Goal: Task Accomplishment & Management: Manage account settings

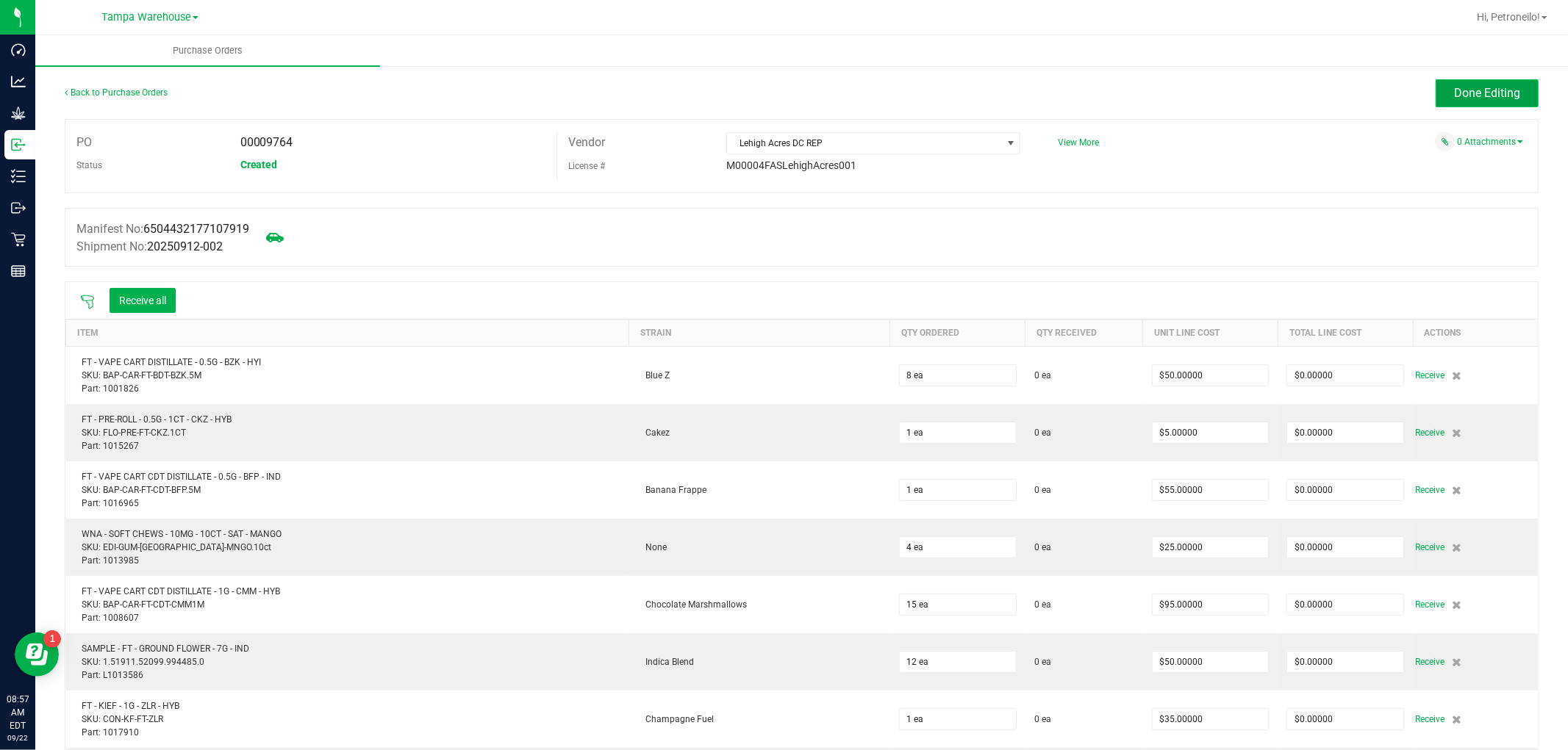
click at [1485, 87] on span "Done Editing" at bounding box center [1487, 93] width 66 height 14
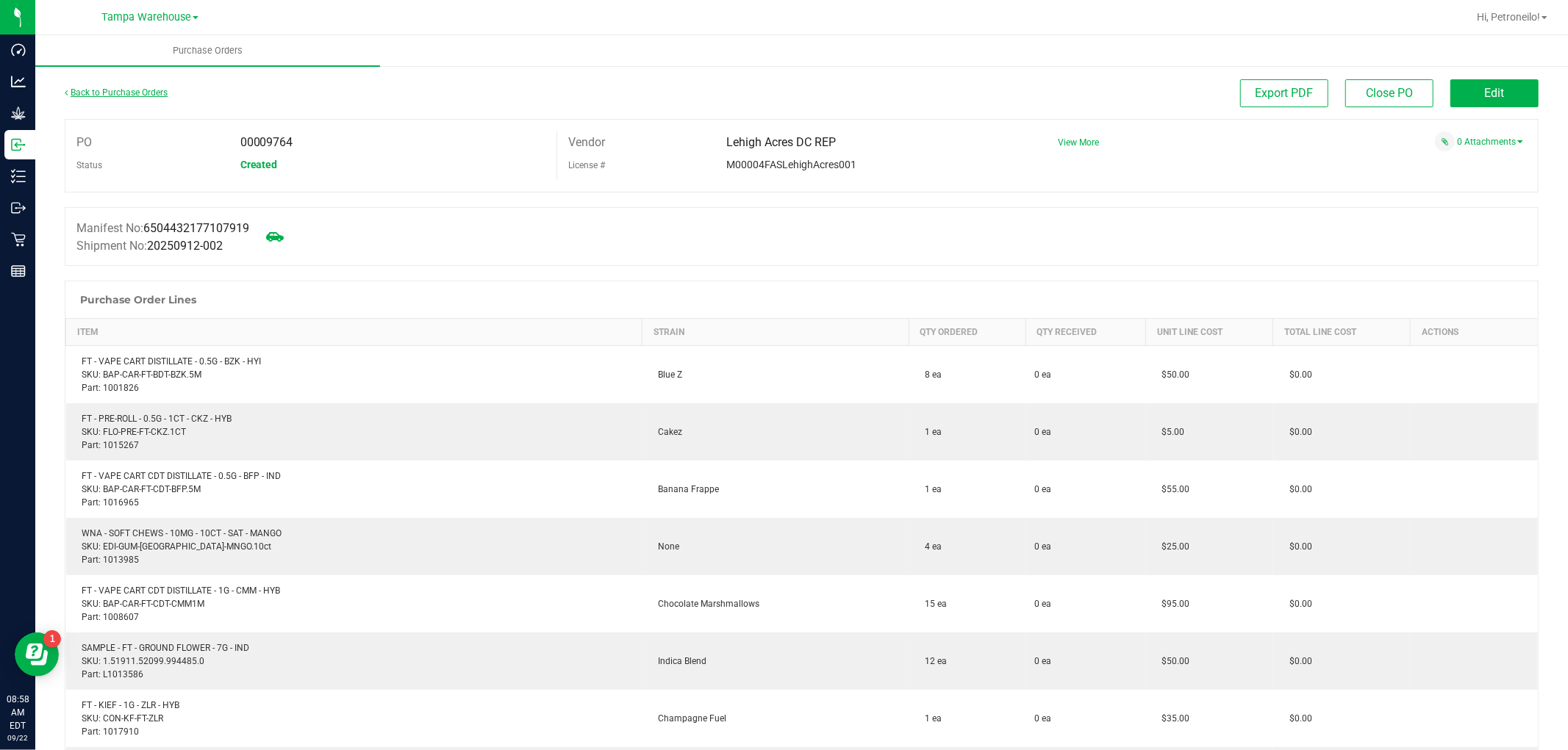
click at [159, 89] on link "Back to Purchase Orders" at bounding box center [116, 93] width 103 height 10
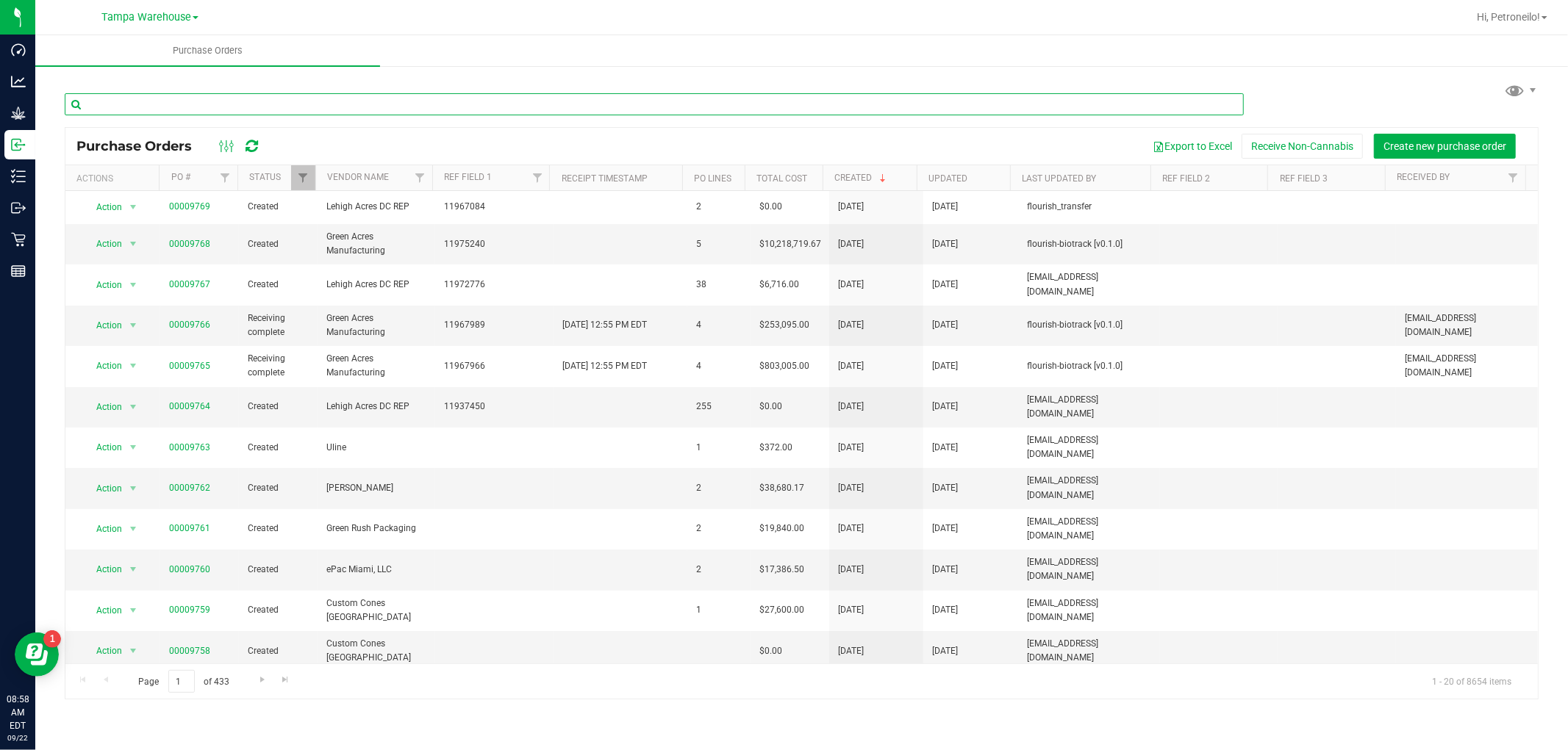
click at [296, 101] on input "text" at bounding box center [654, 105] width 1179 height 22
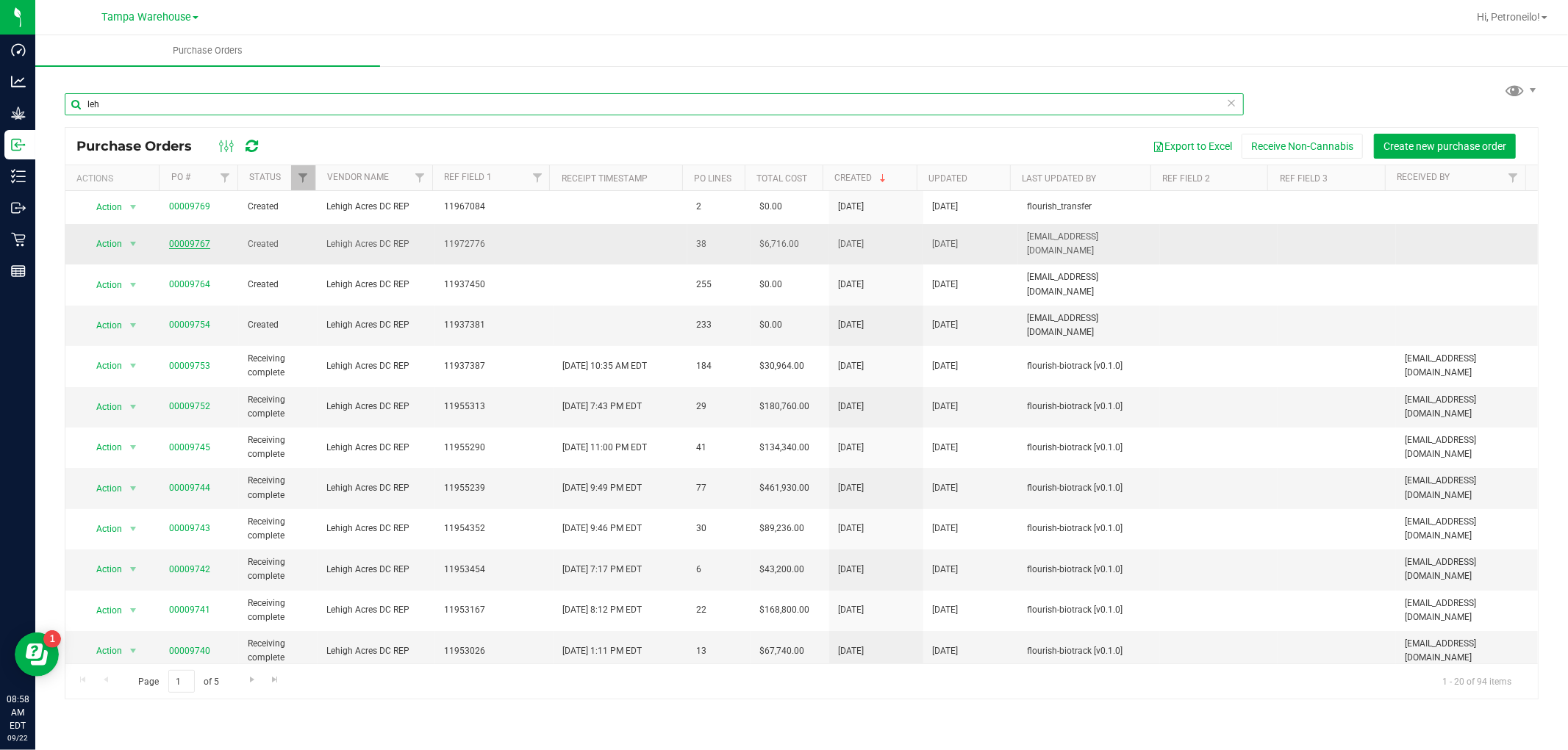
type input "leh"
click at [184, 241] on link "00009767" at bounding box center [190, 243] width 42 height 10
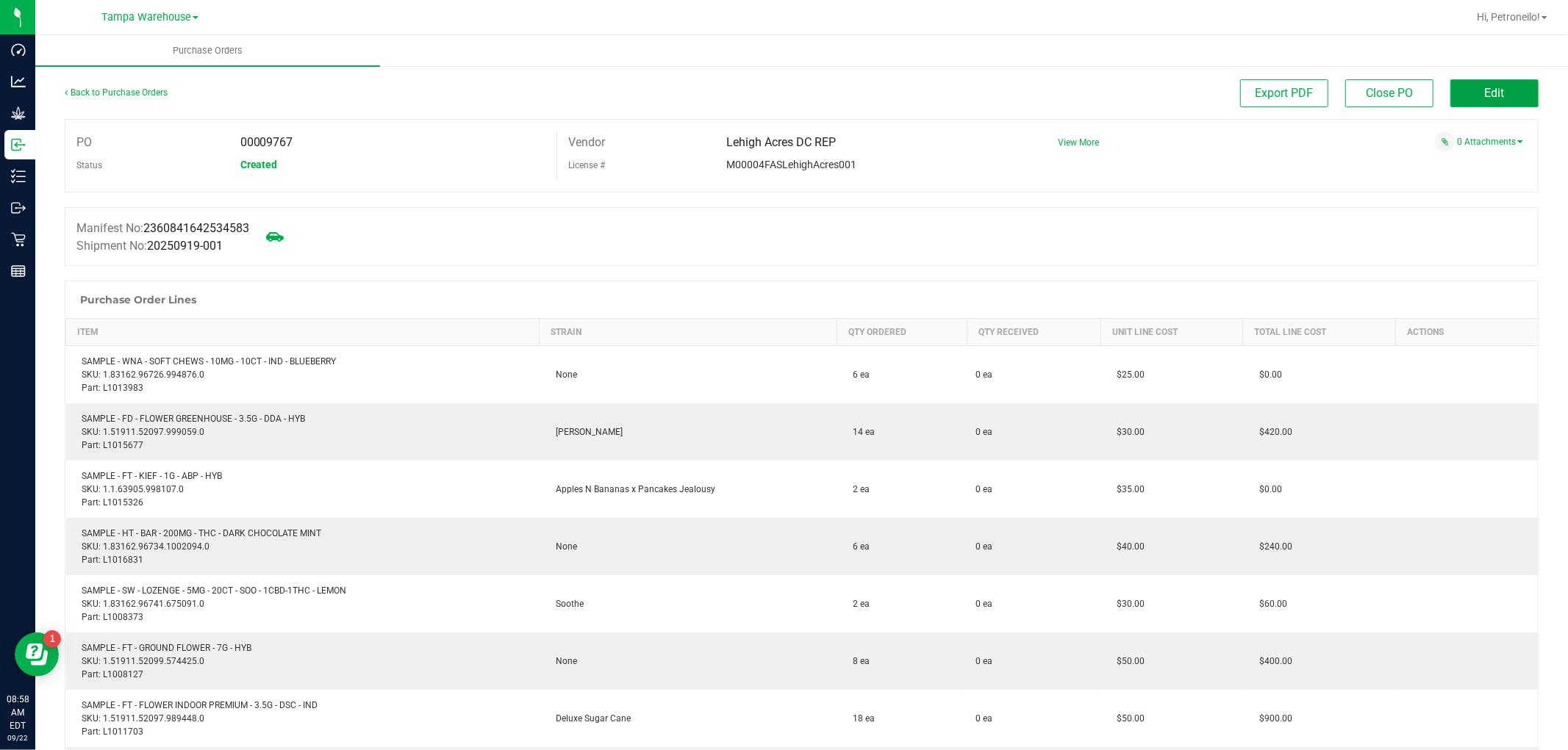
click at [1485, 89] on span "Edit" at bounding box center [1495, 93] width 20 height 14
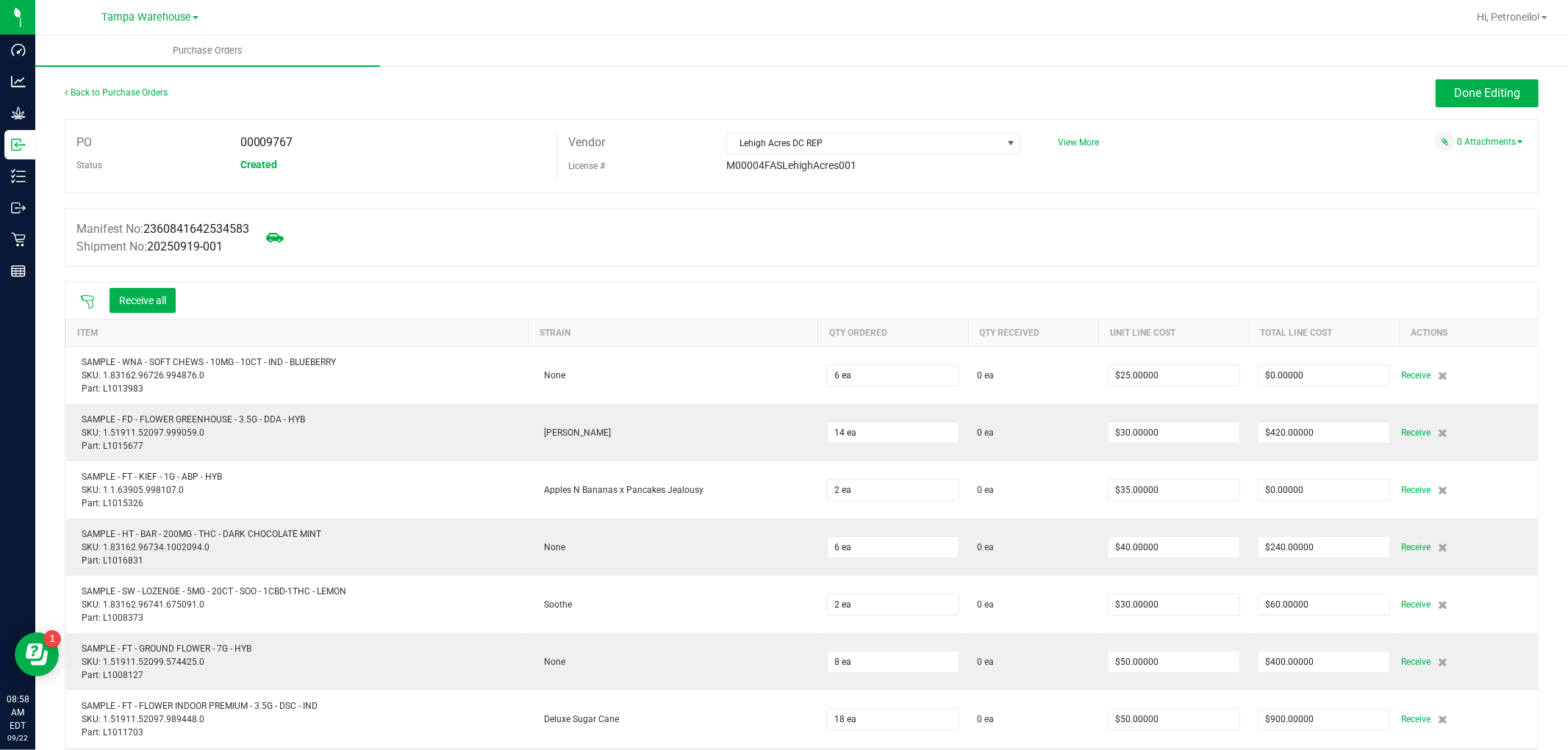
click at [82, 296] on icon at bounding box center [87, 302] width 14 height 14
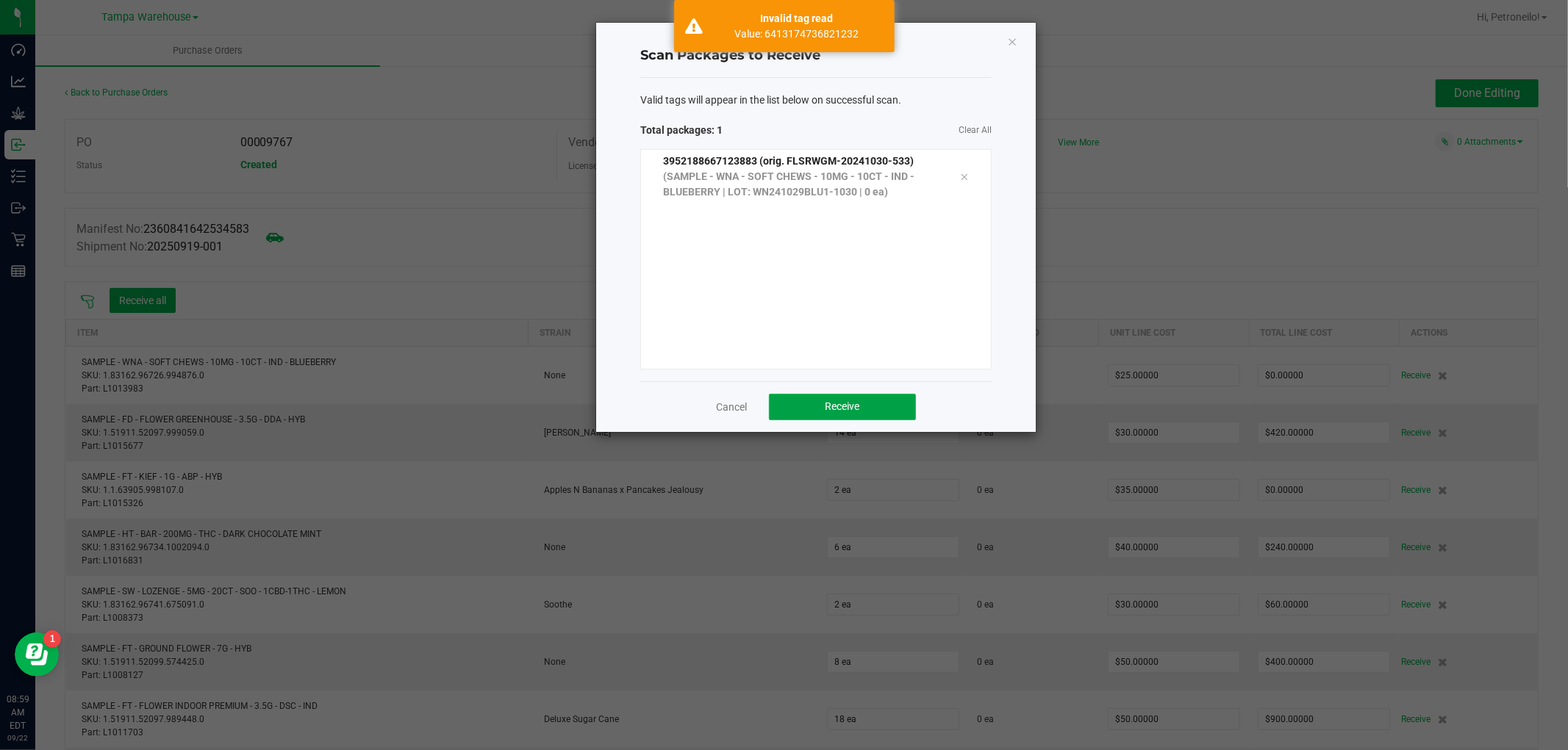
click at [830, 409] on span "Receive" at bounding box center [842, 406] width 34 height 12
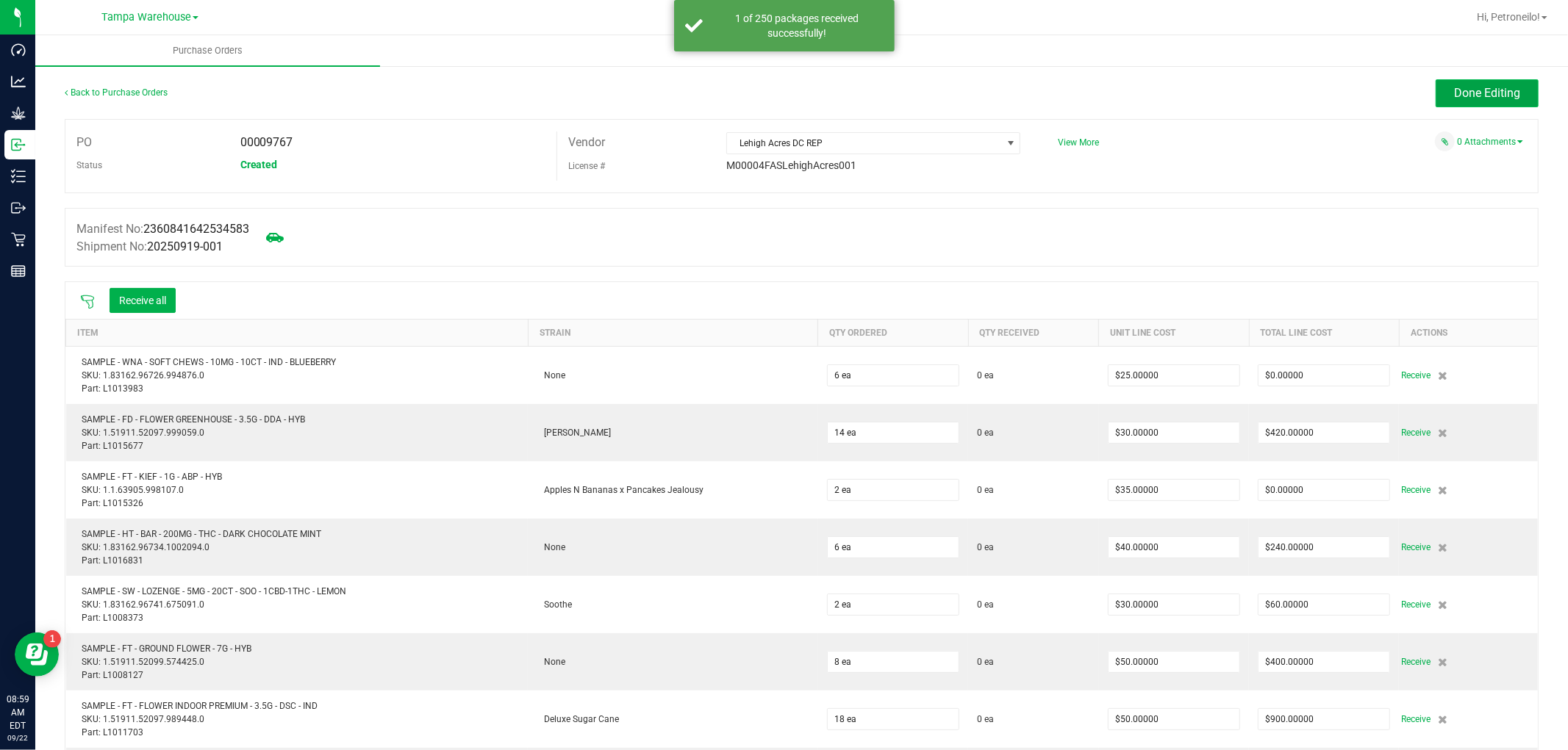
click at [1455, 100] on span "Done Editing" at bounding box center [1487, 93] width 66 height 14
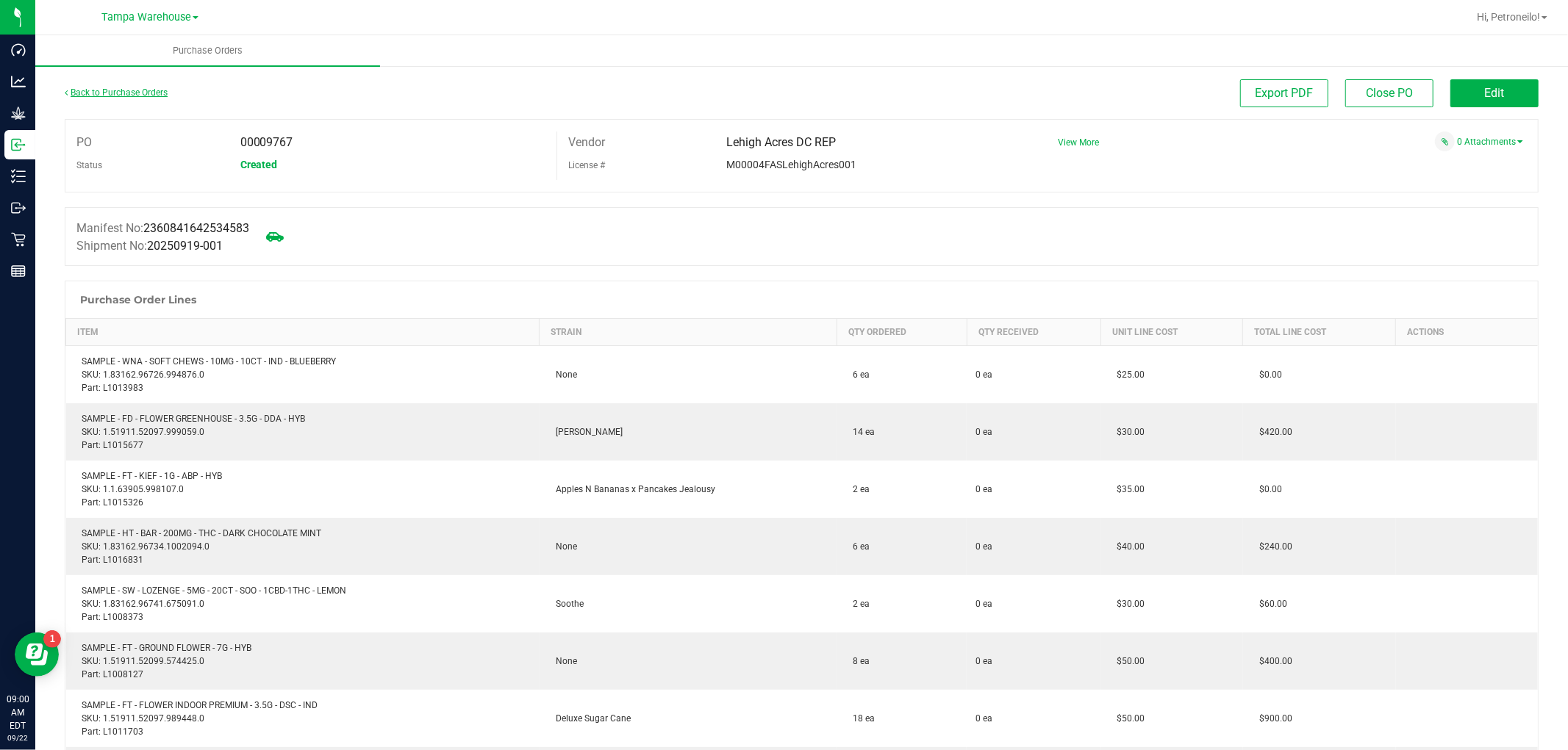
click at [148, 89] on link "Back to Purchase Orders" at bounding box center [116, 93] width 103 height 10
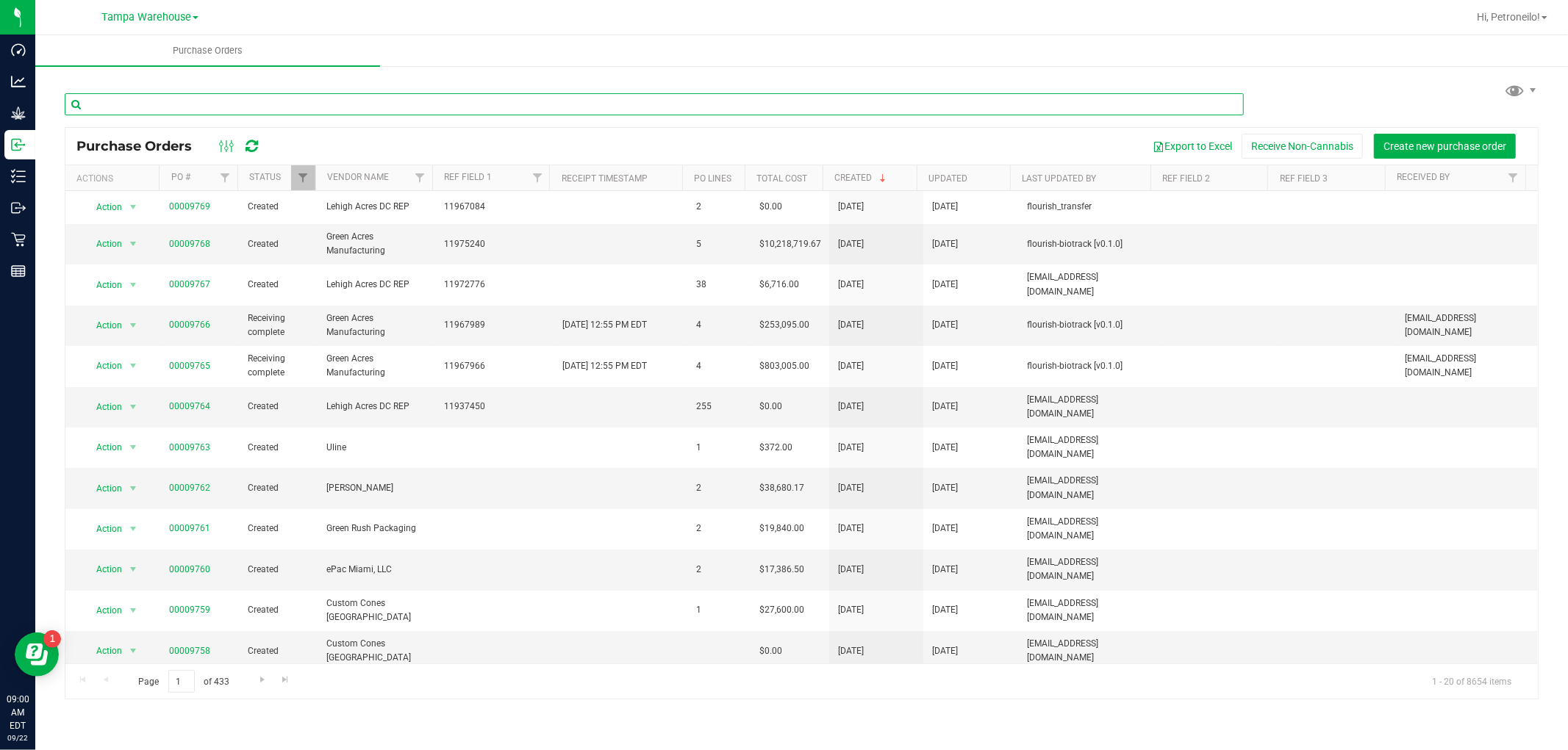
click at [300, 105] on input "text" at bounding box center [654, 105] width 1179 height 22
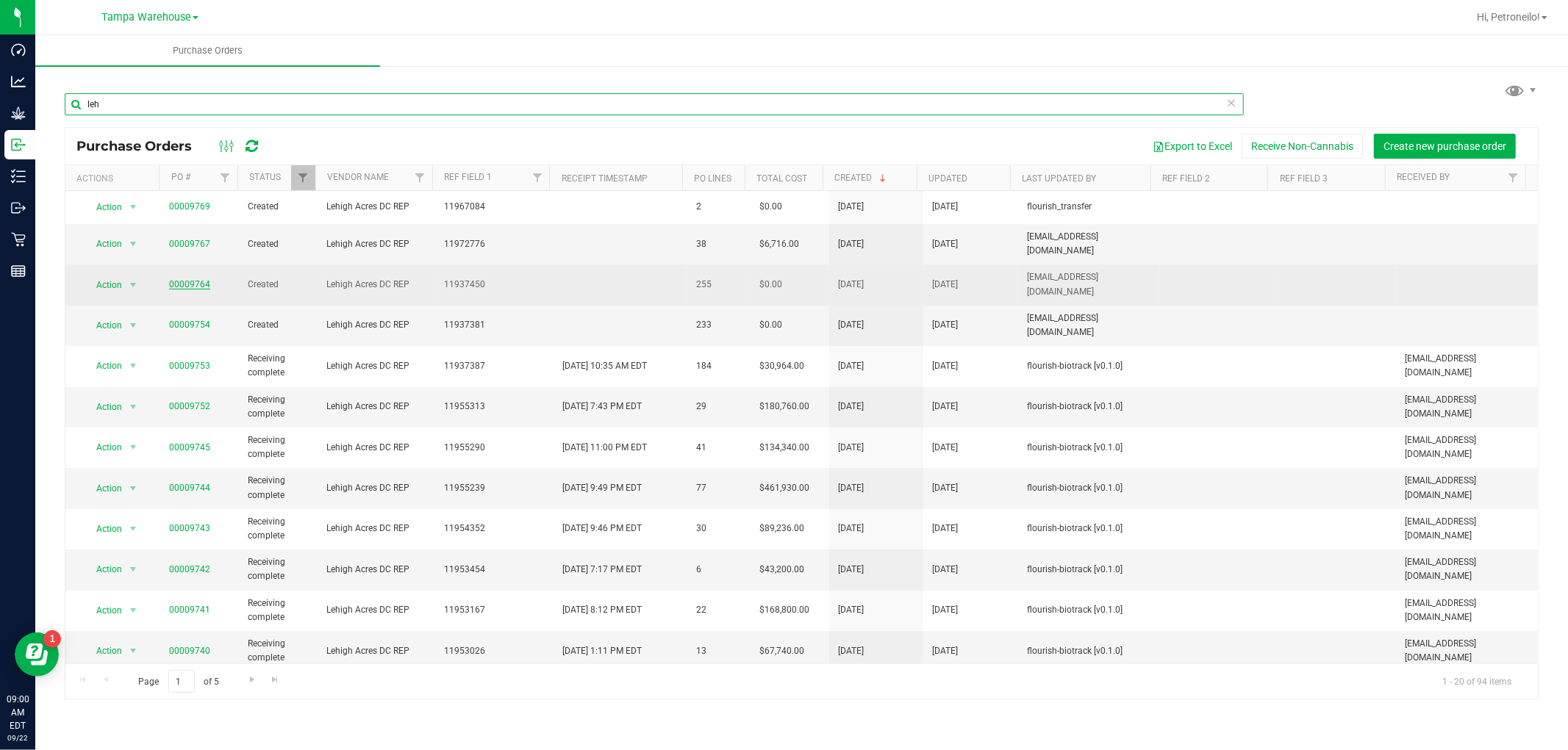
type input "leh"
click at [191, 279] on link "00009764" at bounding box center [190, 284] width 42 height 10
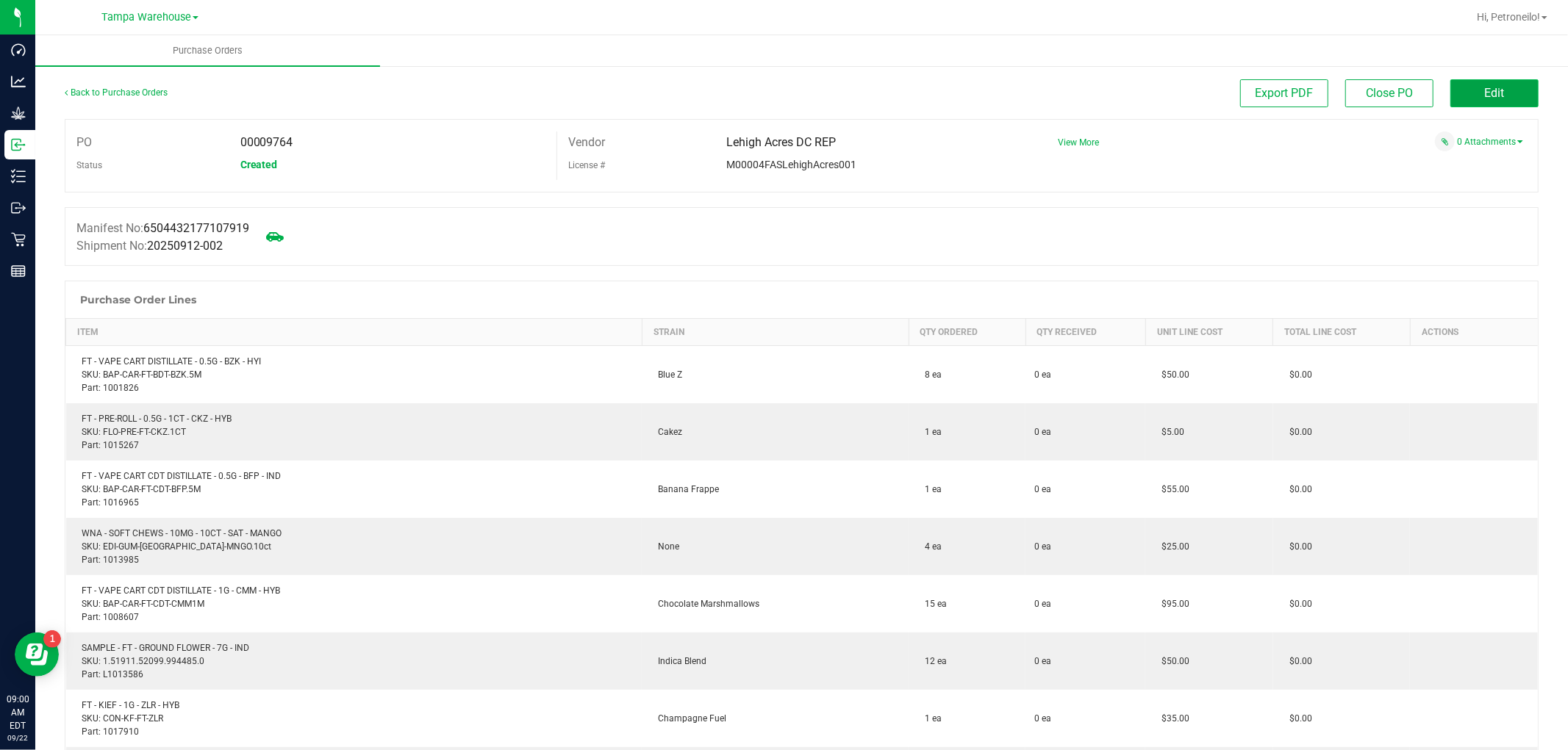
click at [1490, 93] on span "Edit" at bounding box center [1495, 93] width 20 height 14
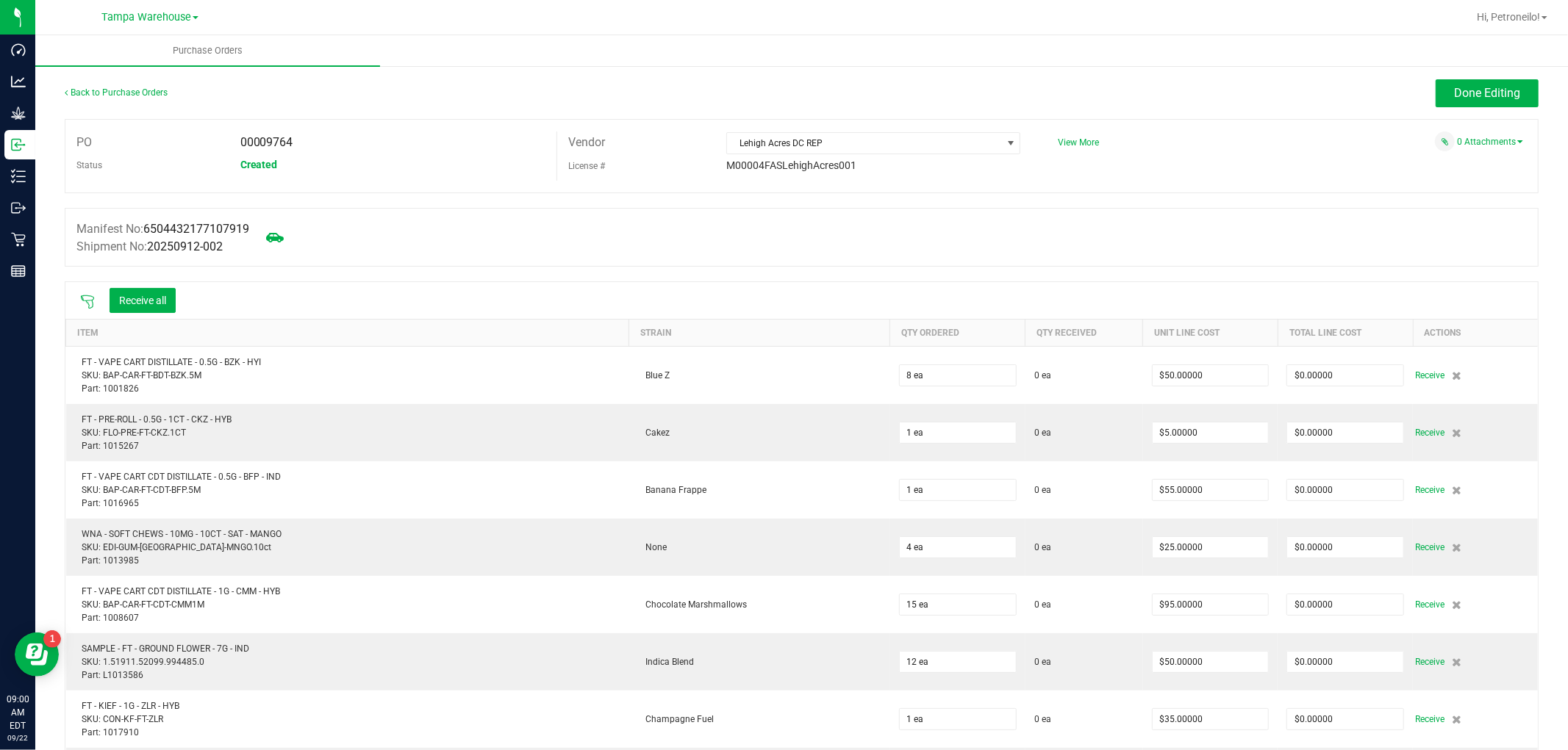
click at [86, 305] on icon at bounding box center [87, 302] width 14 height 14
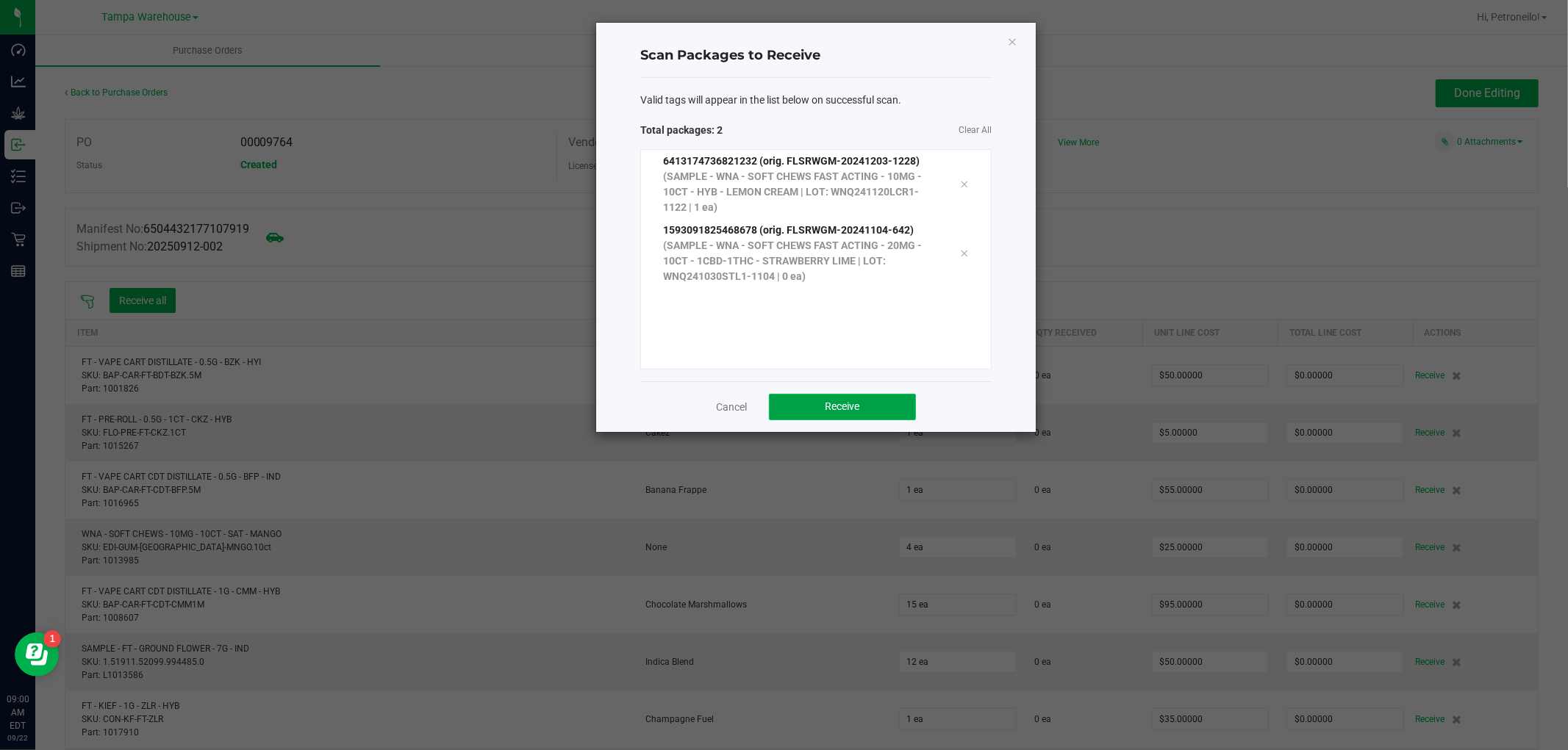
click at [836, 409] on span "Receive" at bounding box center [842, 406] width 34 height 12
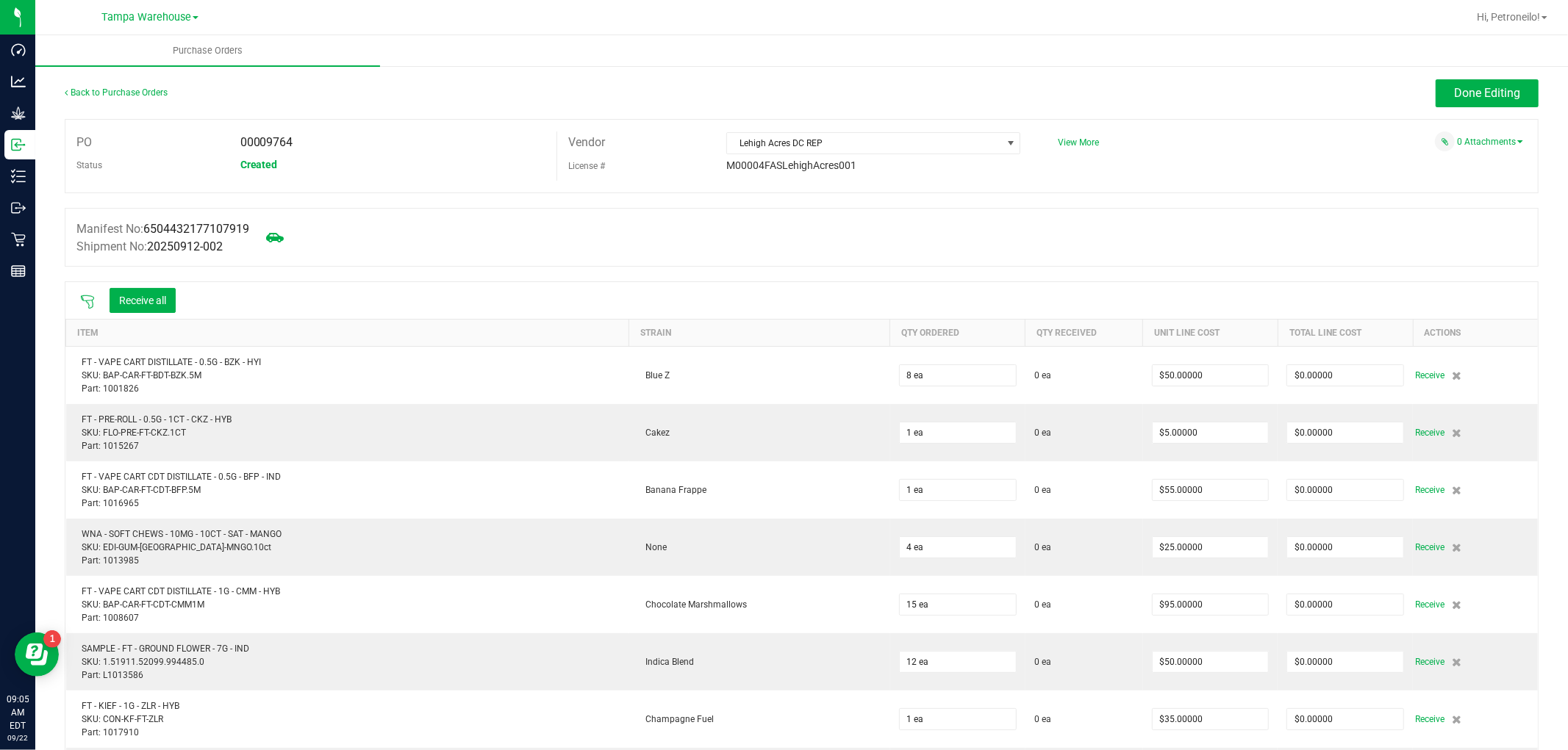
click at [87, 303] on icon at bounding box center [87, 302] width 14 height 14
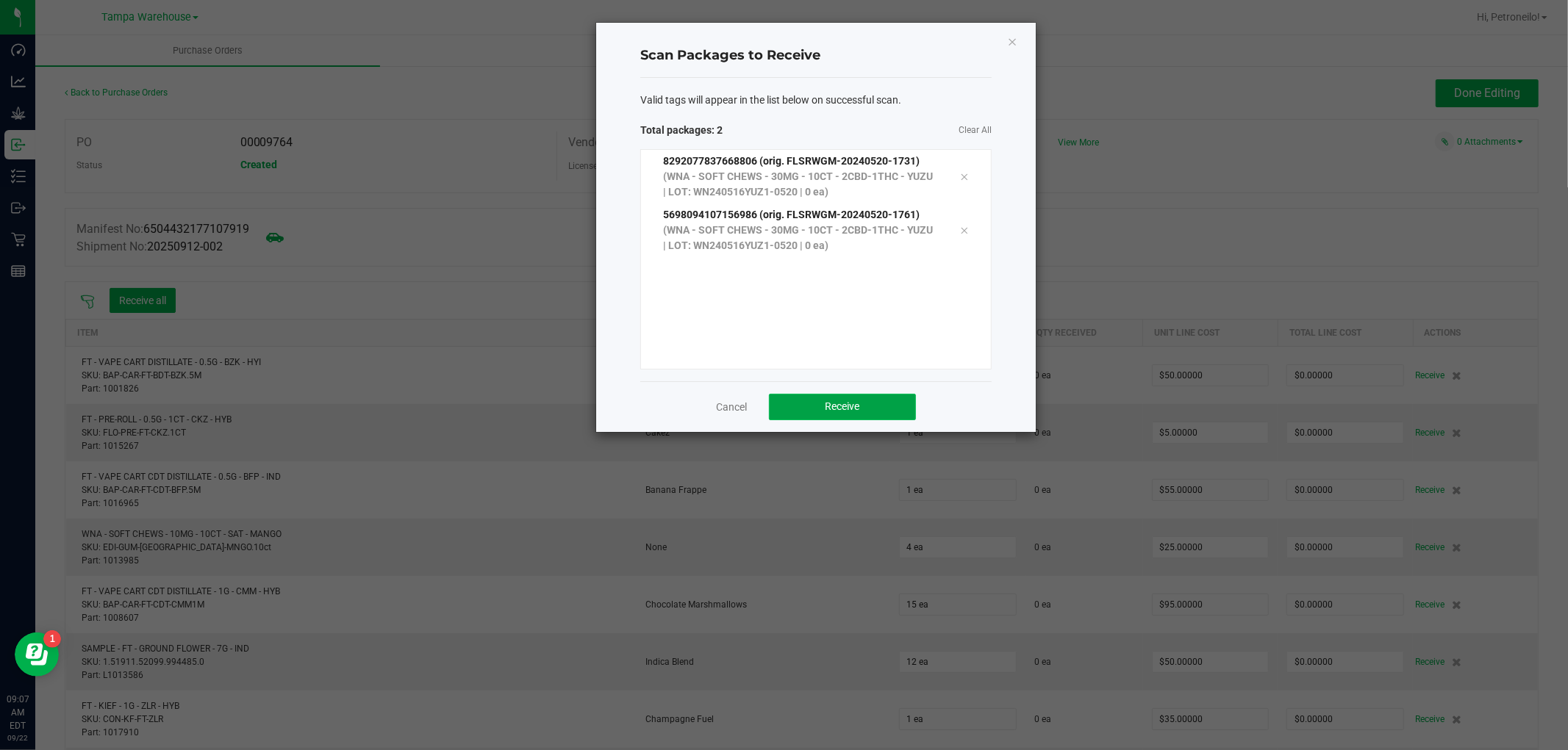
click at [849, 407] on span "Receive" at bounding box center [842, 406] width 34 height 12
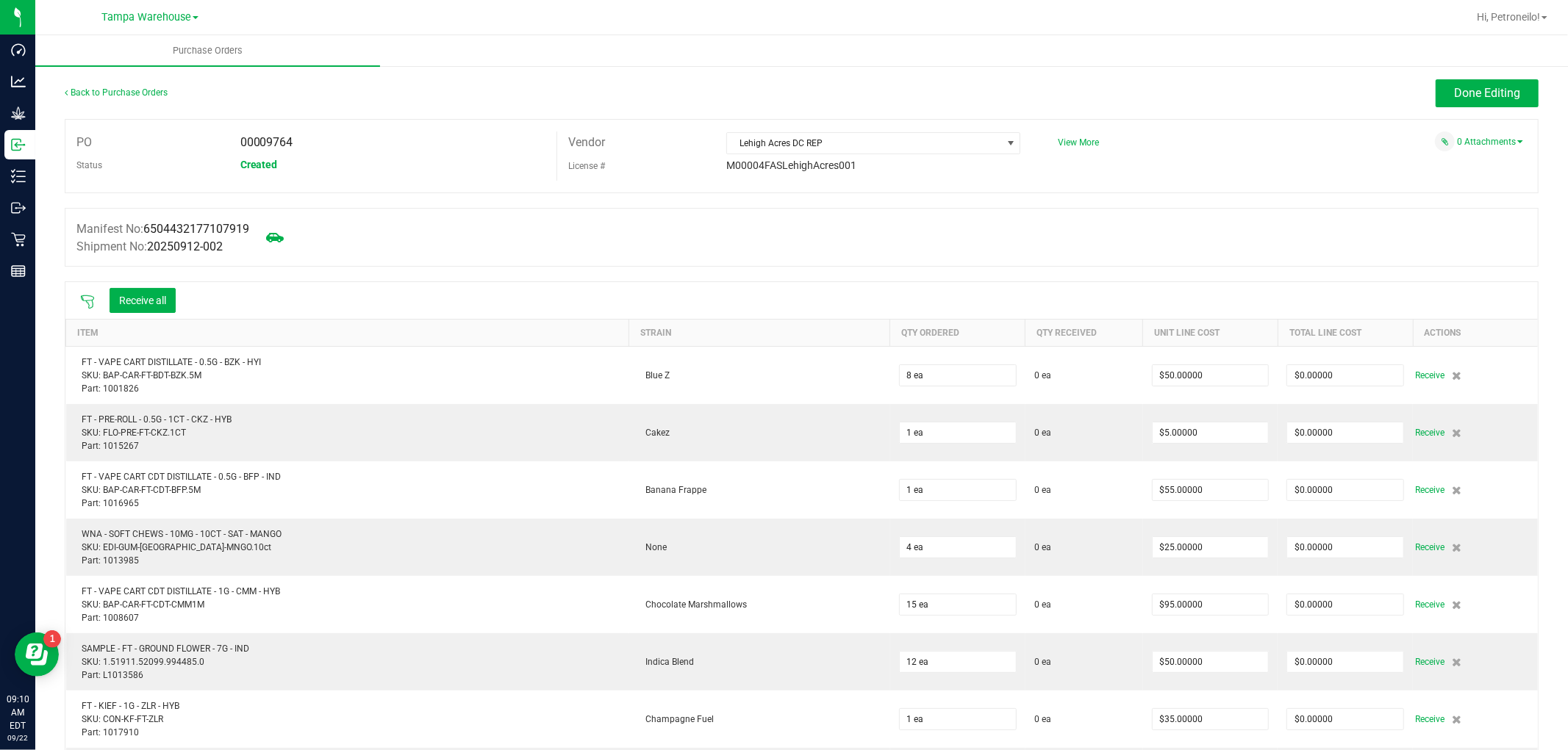
click at [160, 27] on div "Tampa Warehouse [GEOGRAPHIC_DATA] [PERSON_NAME] WC [GEOGRAPHIC_DATA] [PERSON_NA…" at bounding box center [149, 17] width 215 height 23
click at [163, 17] on span "Tampa Warehouse" at bounding box center [146, 18] width 89 height 14
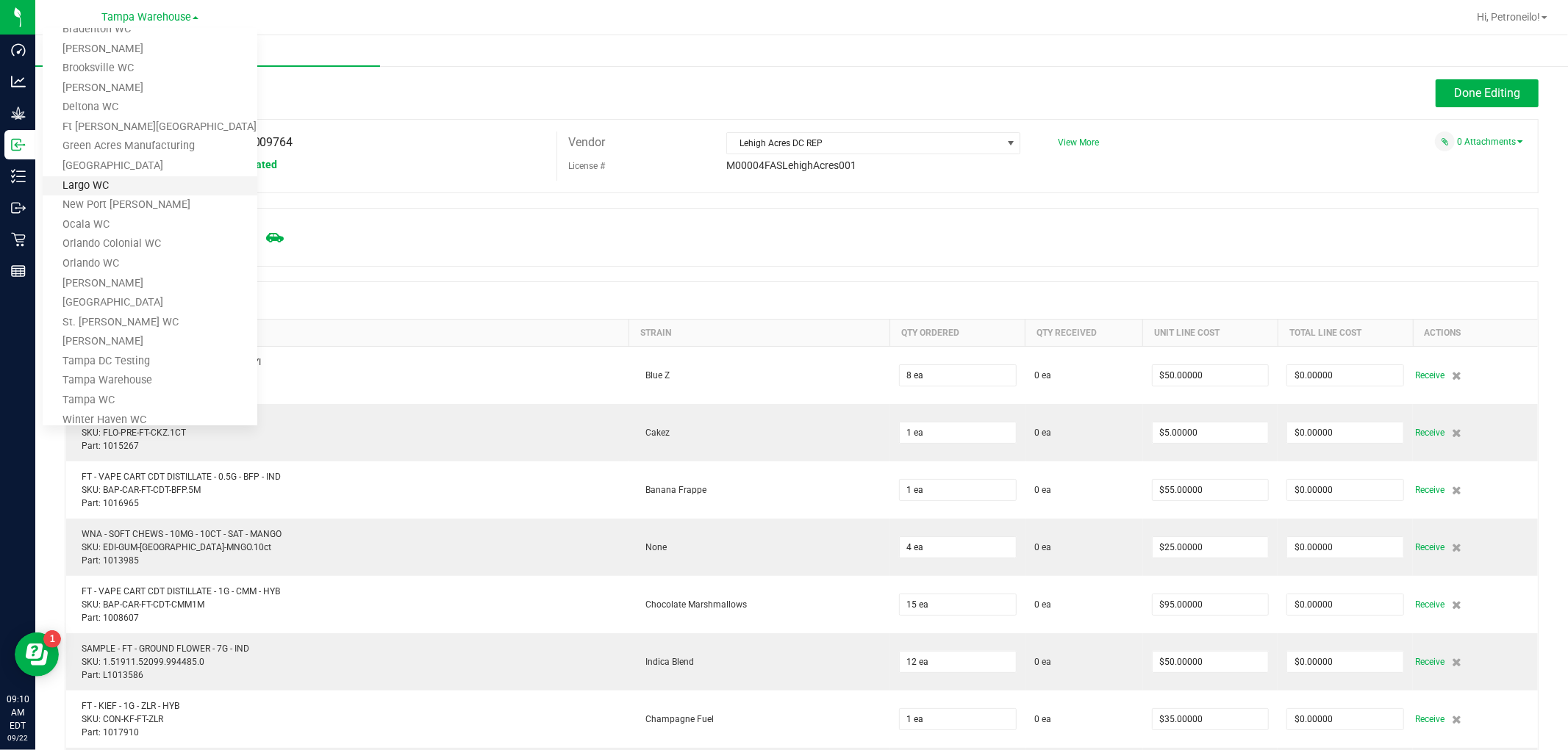
scroll to position [39, 0]
click at [488, 55] on ul "Purchase Orders" at bounding box center [819, 51] width 1568 height 32
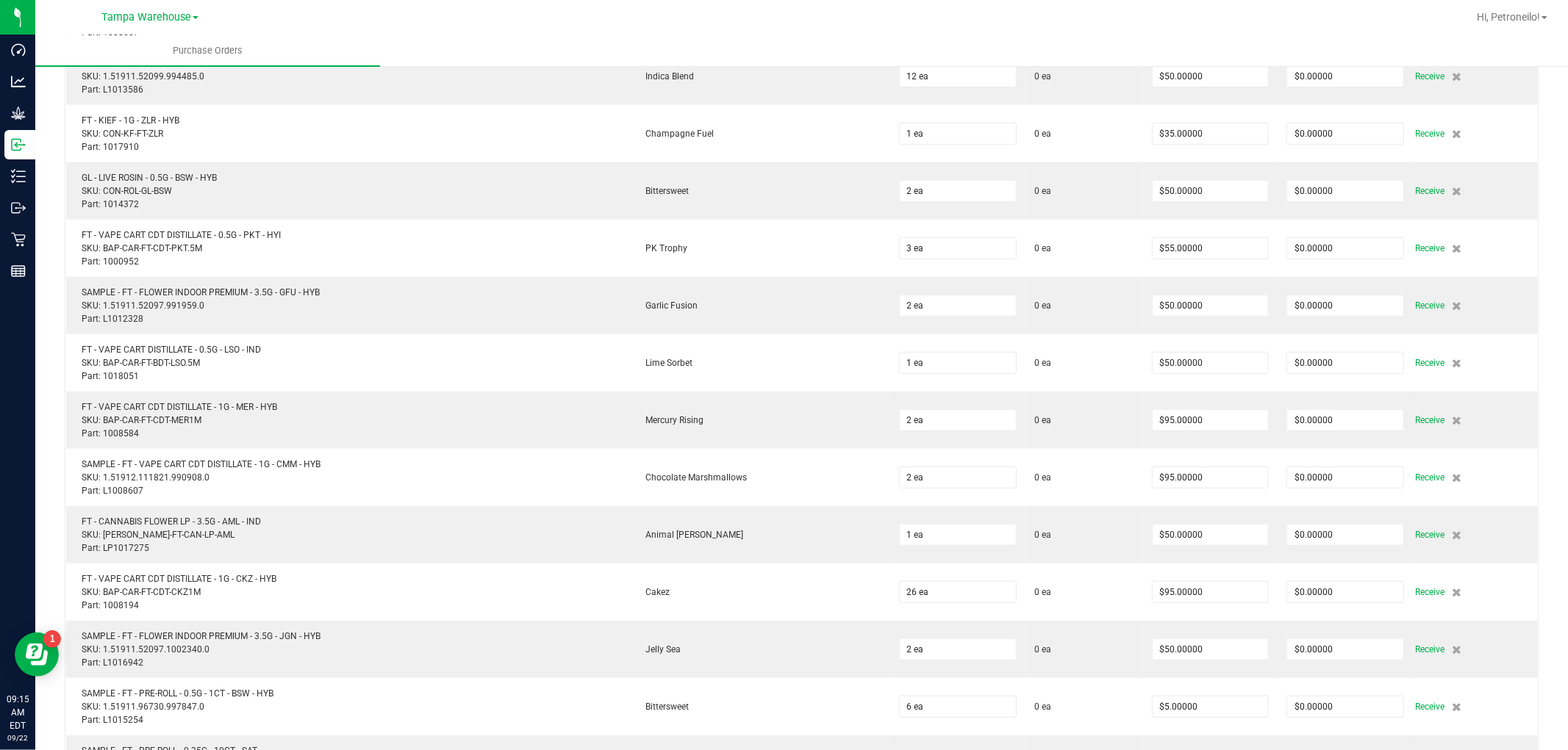
scroll to position [0, 0]
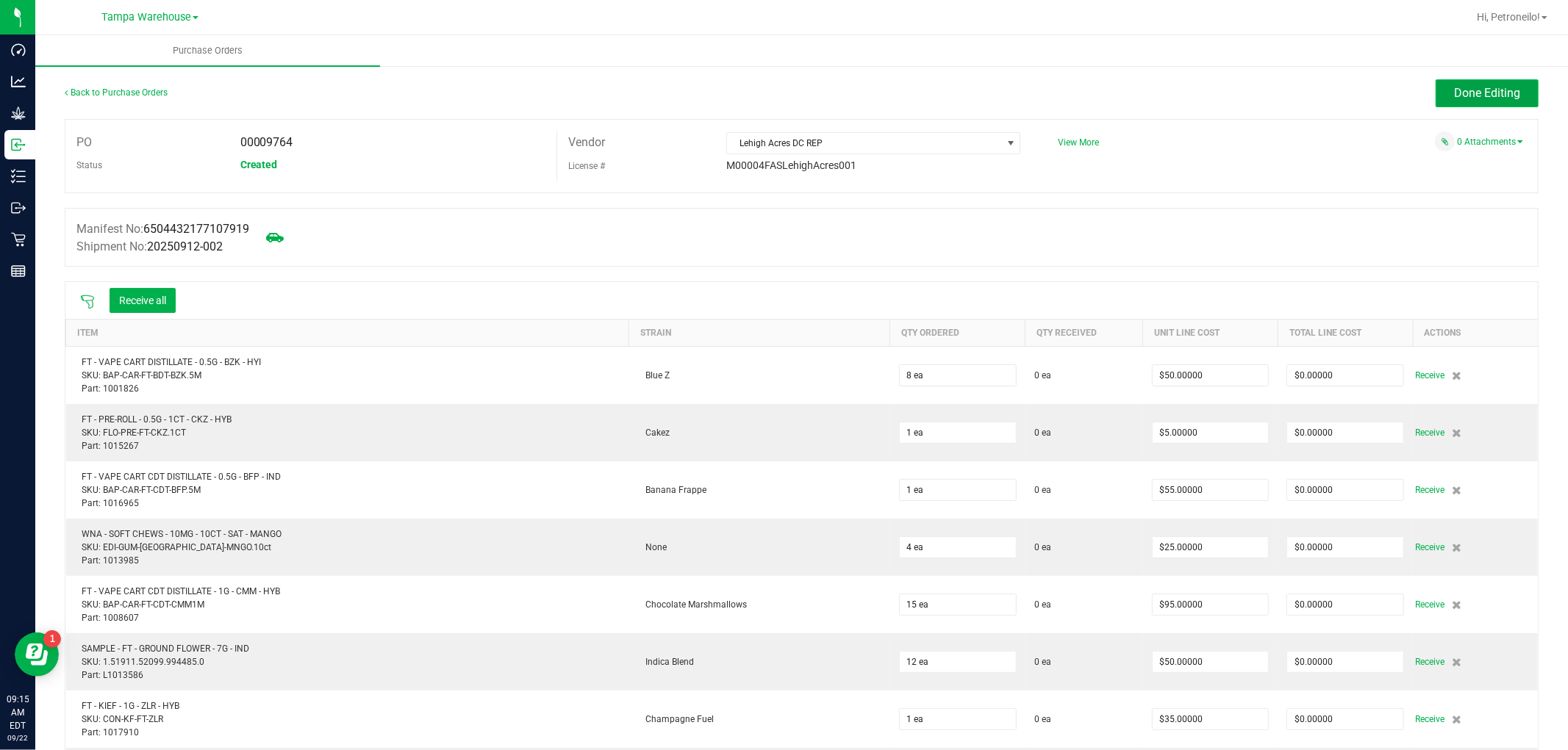
click at [1475, 101] on button "Done Editing" at bounding box center [1487, 93] width 103 height 28
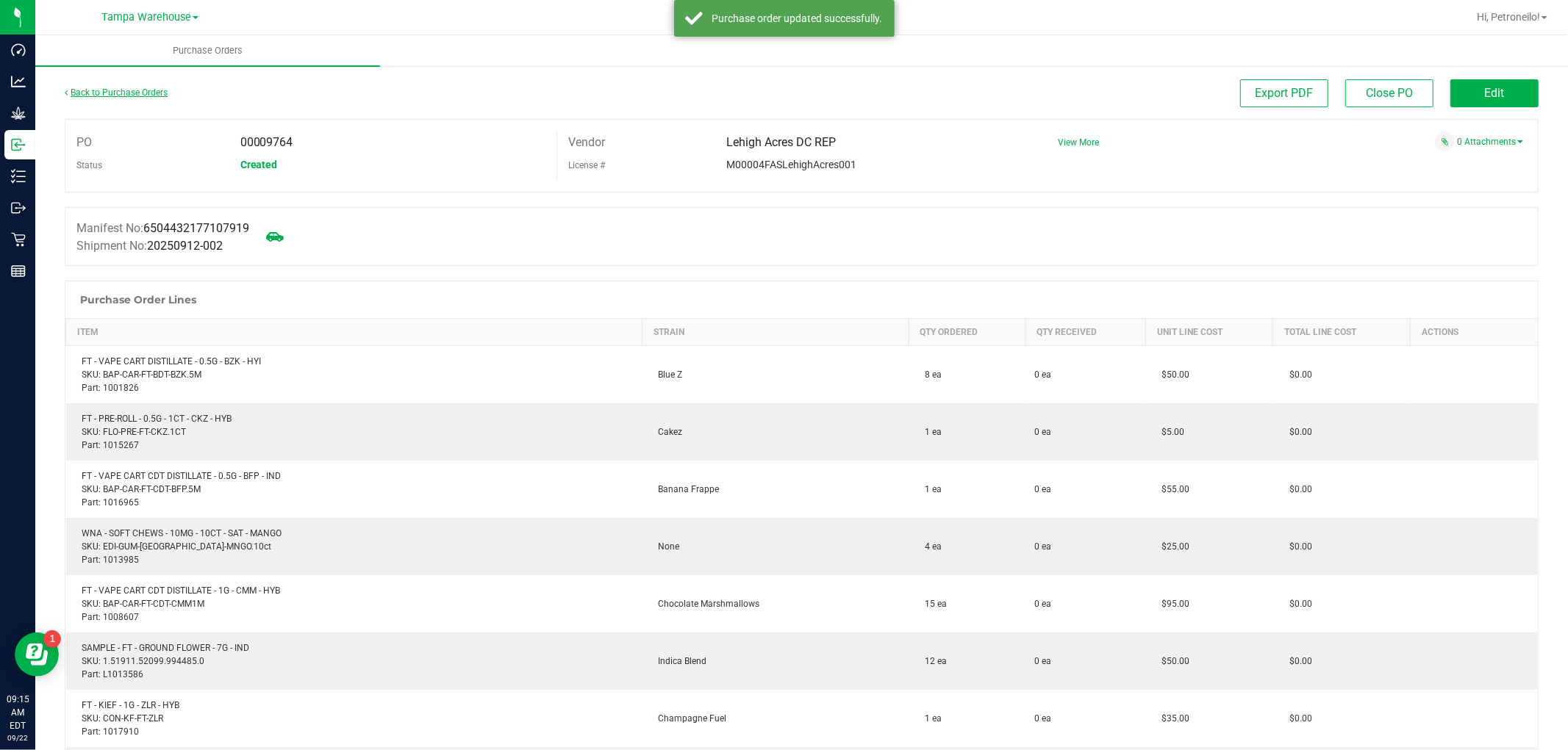
click at [125, 93] on link "Back to Purchase Orders" at bounding box center [116, 93] width 103 height 10
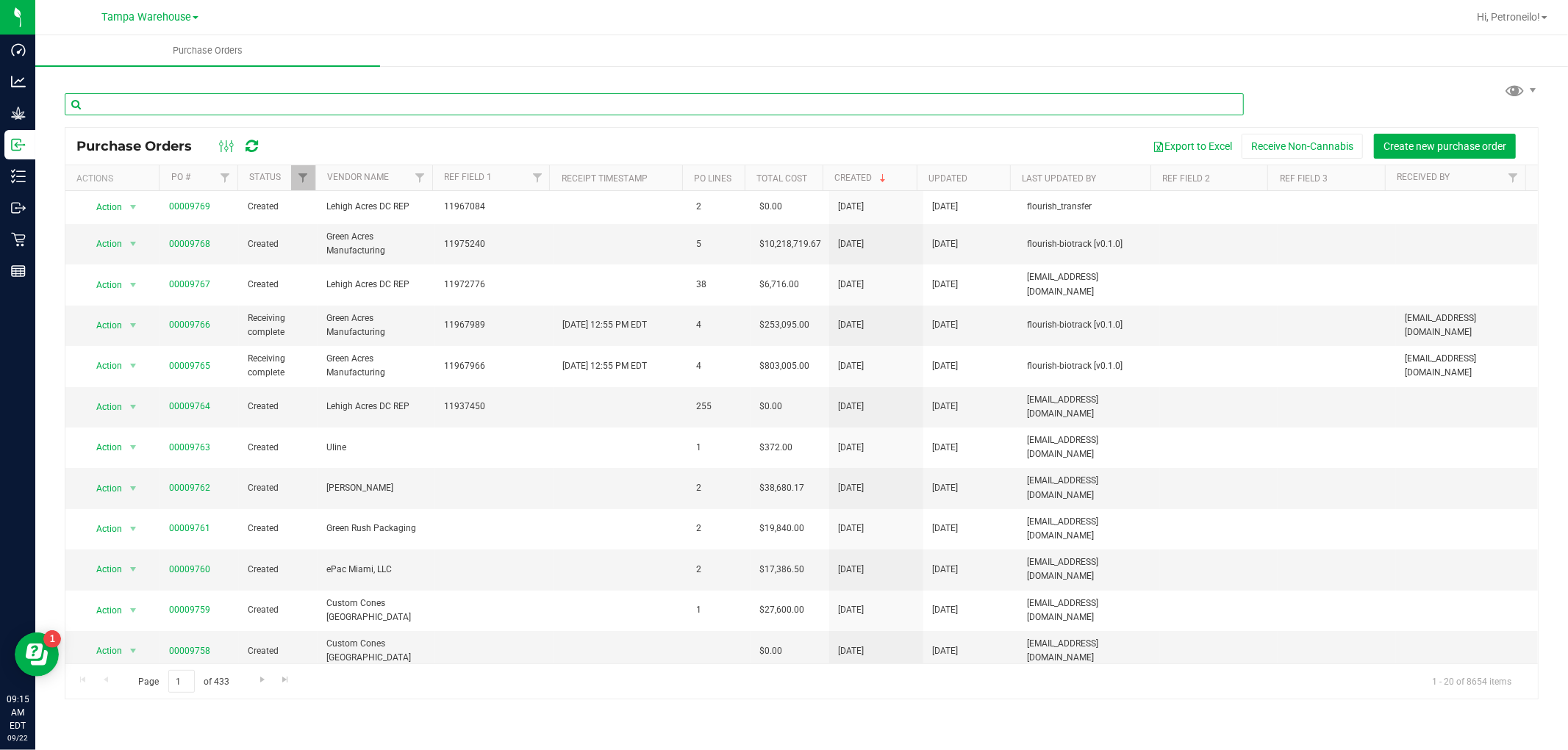
click at [203, 101] on input "text" at bounding box center [654, 105] width 1179 height 22
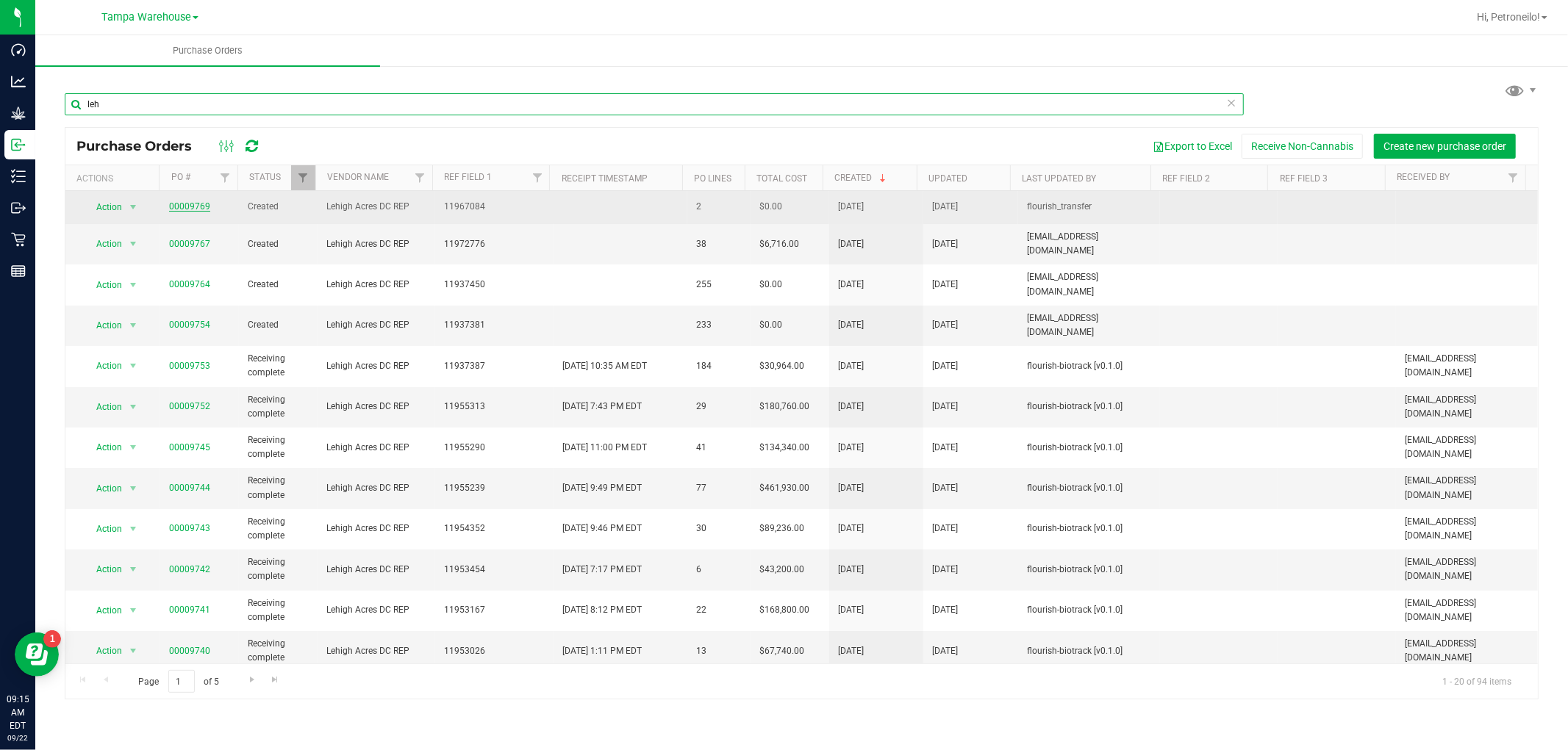
type input "leh"
click at [192, 207] on link "00009769" at bounding box center [190, 206] width 42 height 10
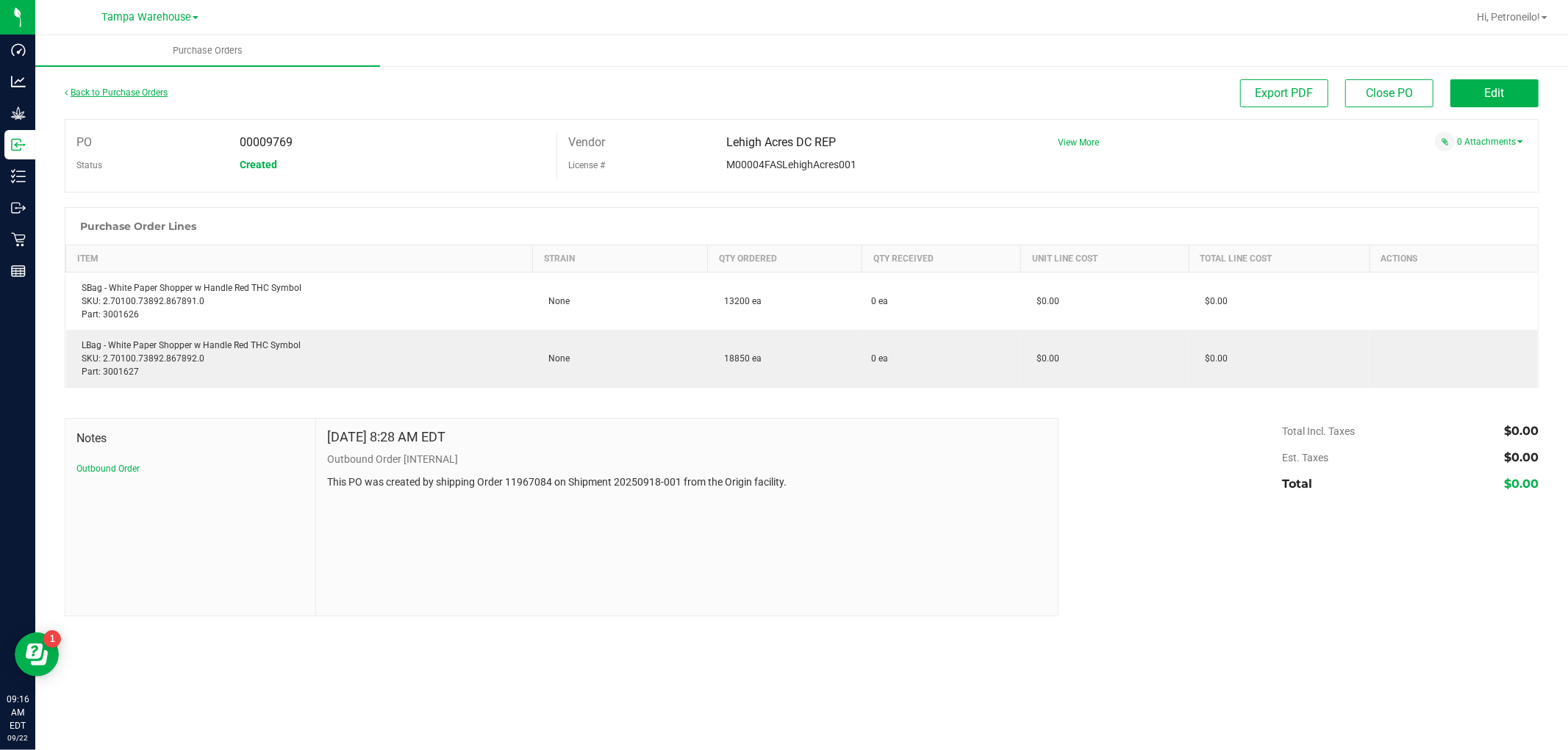
click at [160, 88] on link "Back to Purchase Orders" at bounding box center [116, 93] width 103 height 10
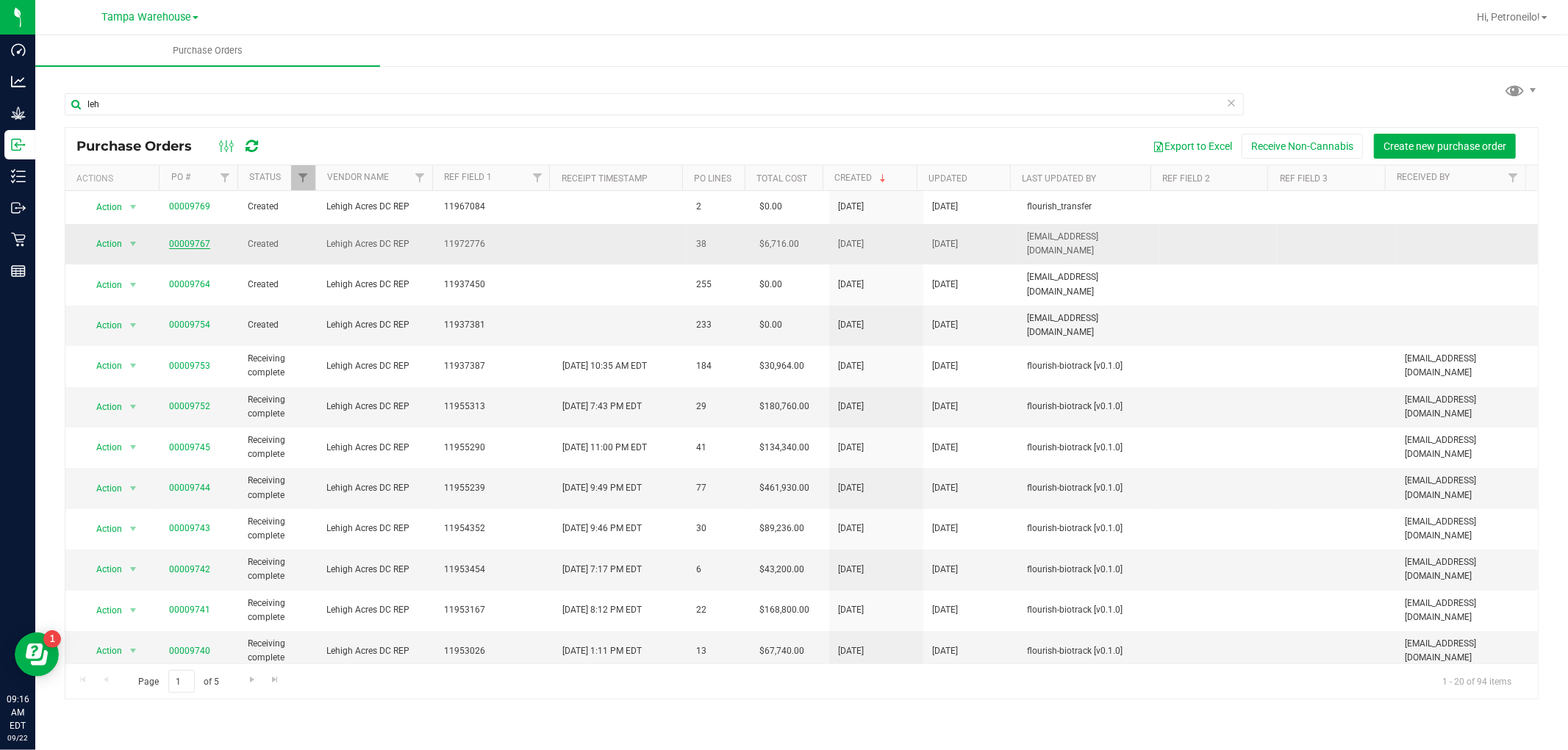
click at [185, 239] on link "00009767" at bounding box center [190, 243] width 42 height 10
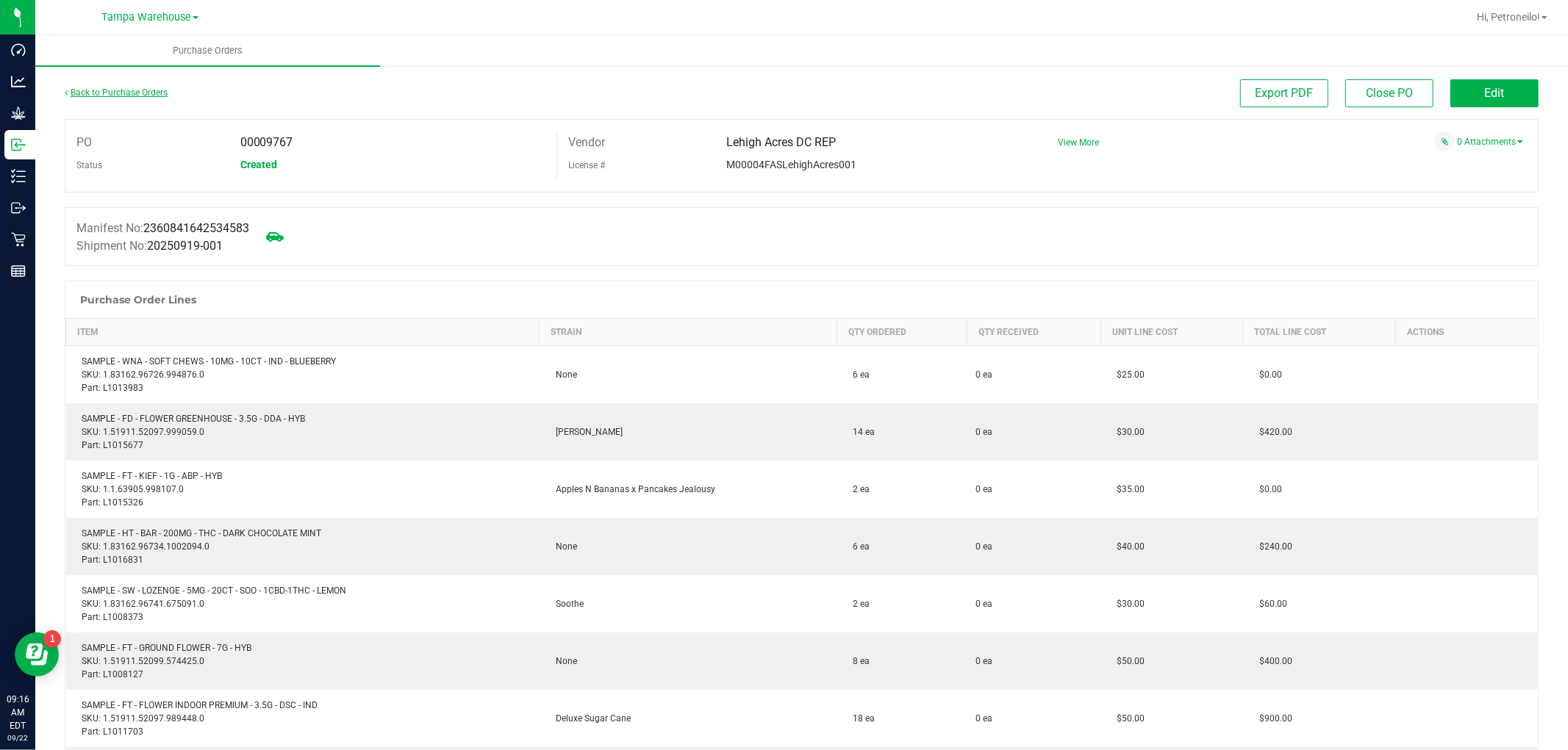
click at [162, 92] on link "Back to Purchase Orders" at bounding box center [116, 93] width 103 height 10
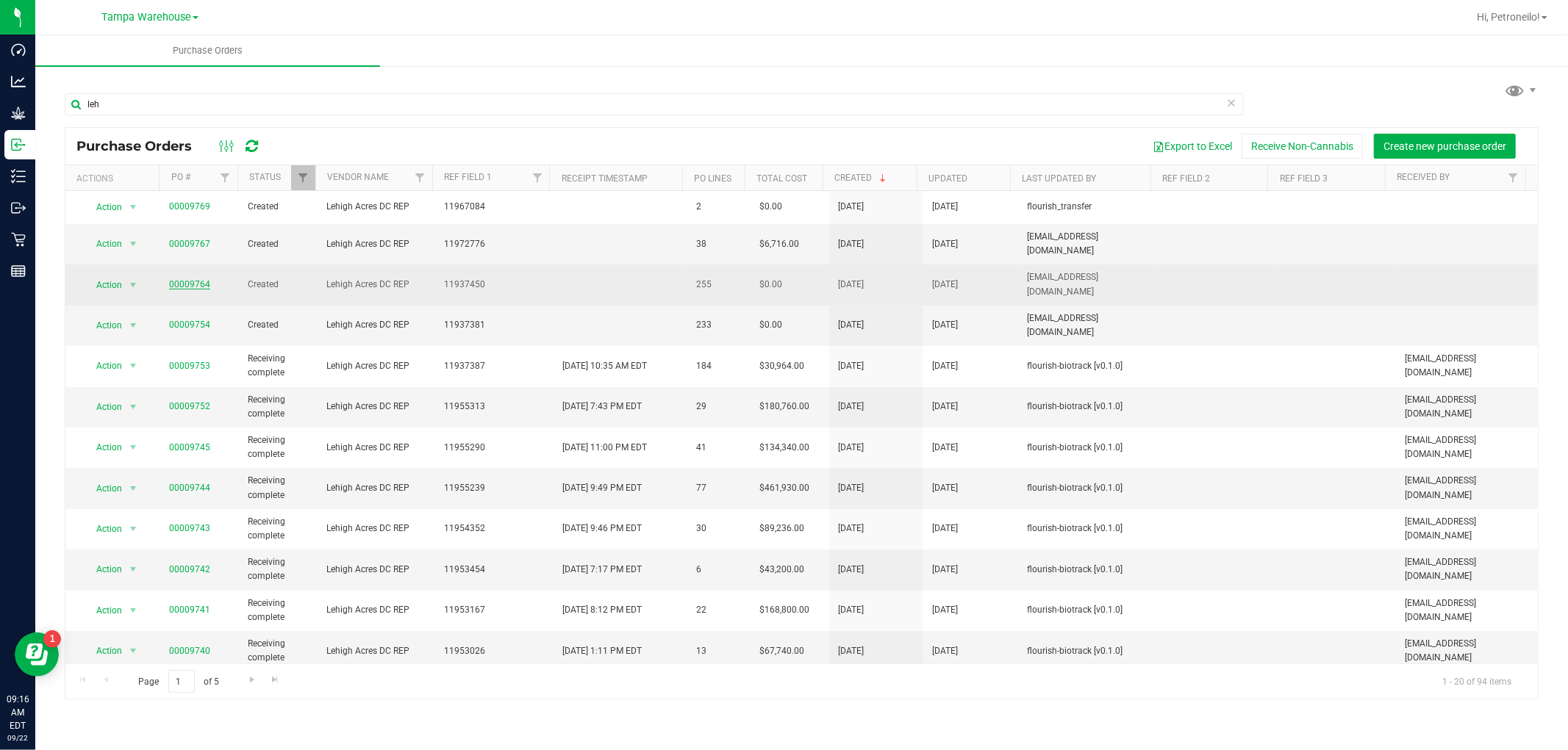
click at [184, 279] on link "00009764" at bounding box center [190, 284] width 42 height 10
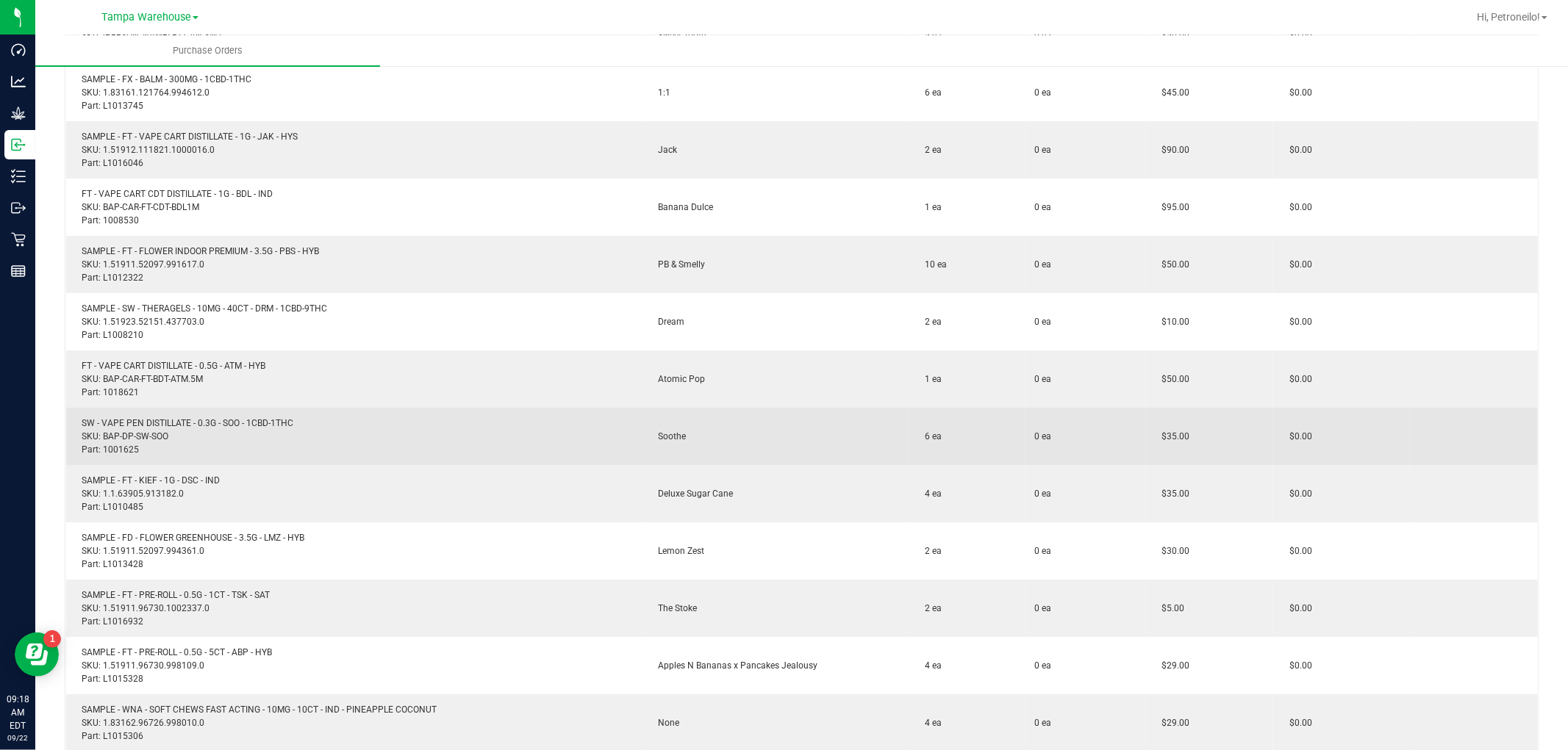
scroll to position [4490, 0]
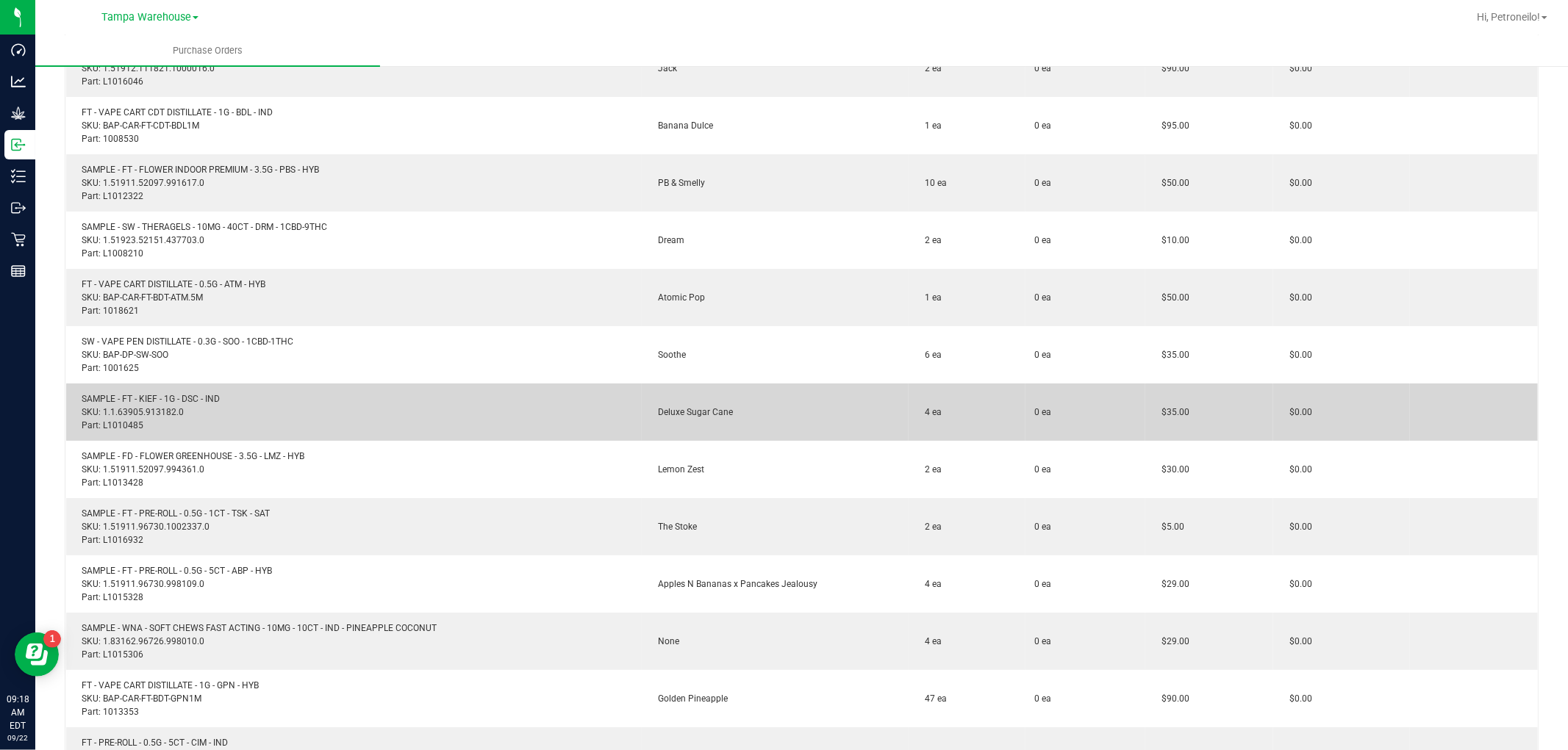
drag, startPoint x: 716, startPoint y: 431, endPoint x: 725, endPoint y: 438, distance: 11.4
click at [725, 438] on td "Deluxe Sugar Cane" at bounding box center [775, 412] width 267 height 57
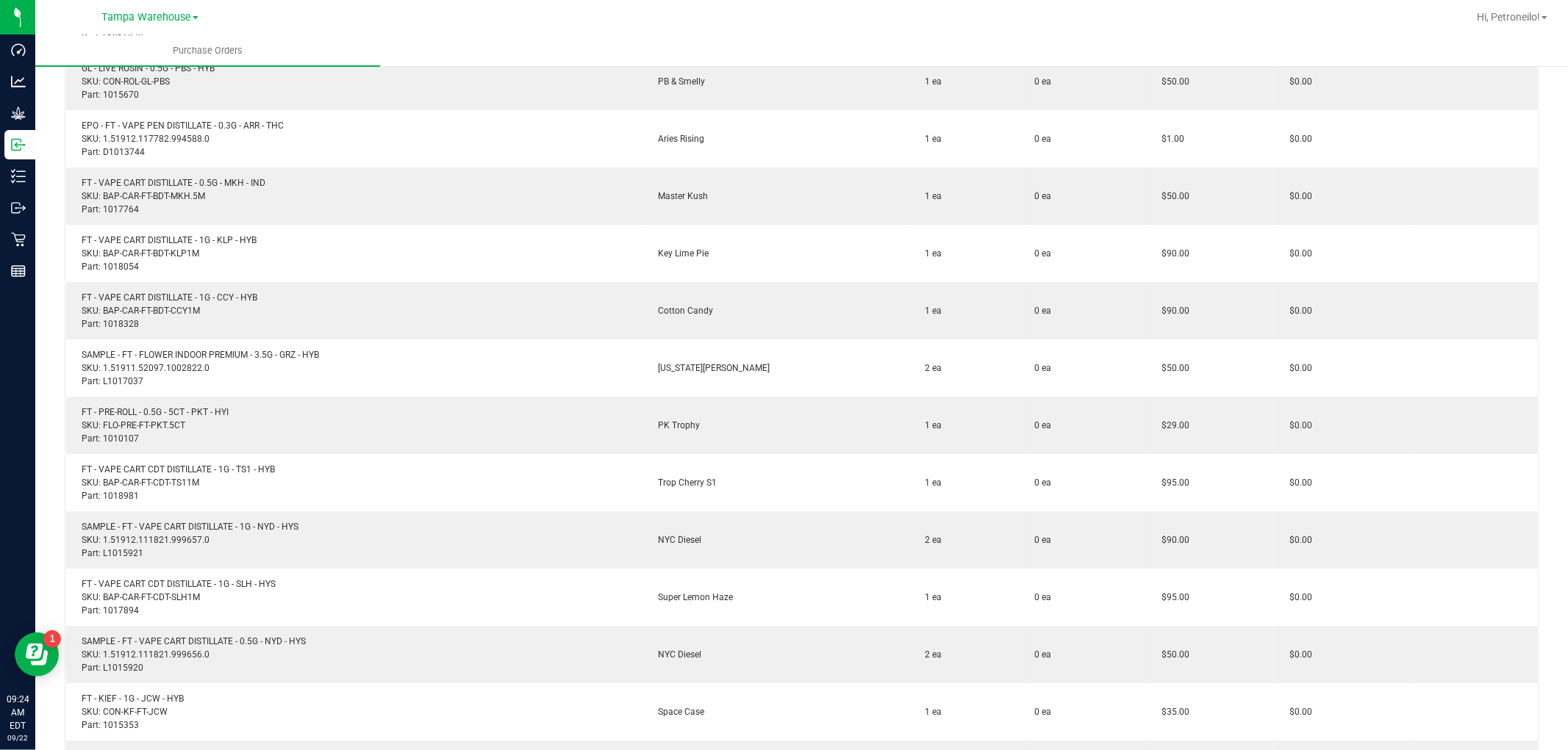
scroll to position [0, 0]
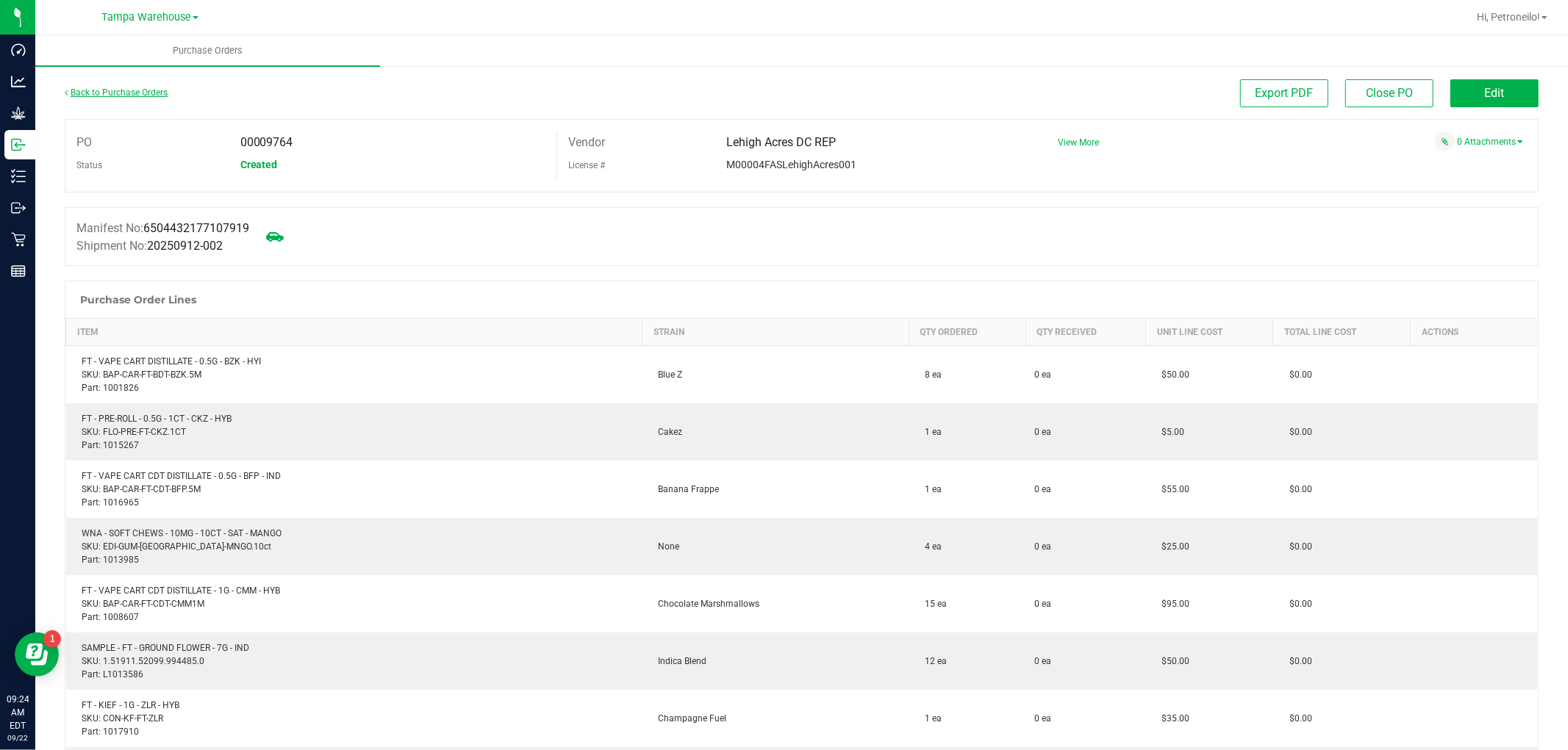
click at [137, 91] on link "Back to Purchase Orders" at bounding box center [116, 93] width 103 height 10
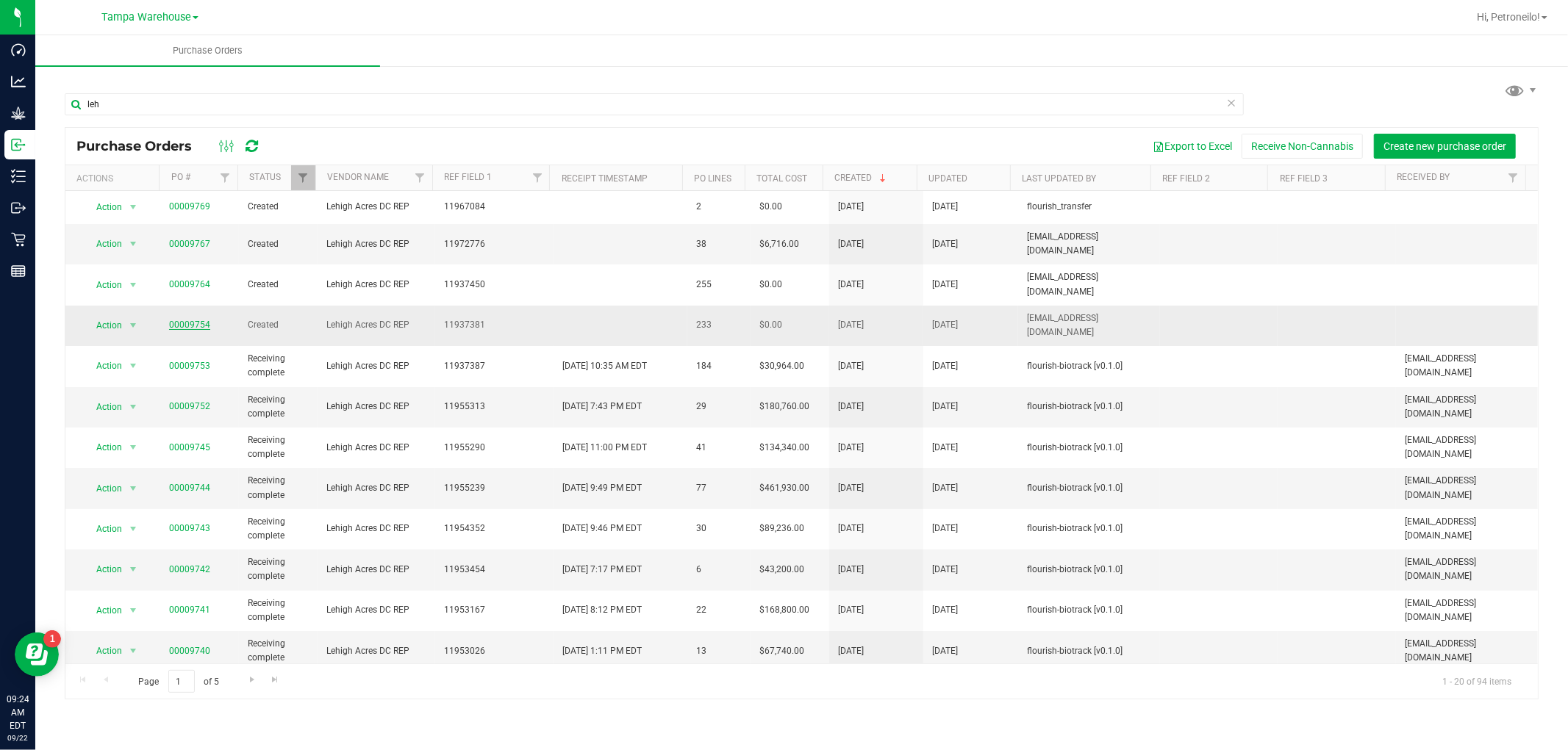
click at [190, 320] on link "00009754" at bounding box center [190, 325] width 42 height 10
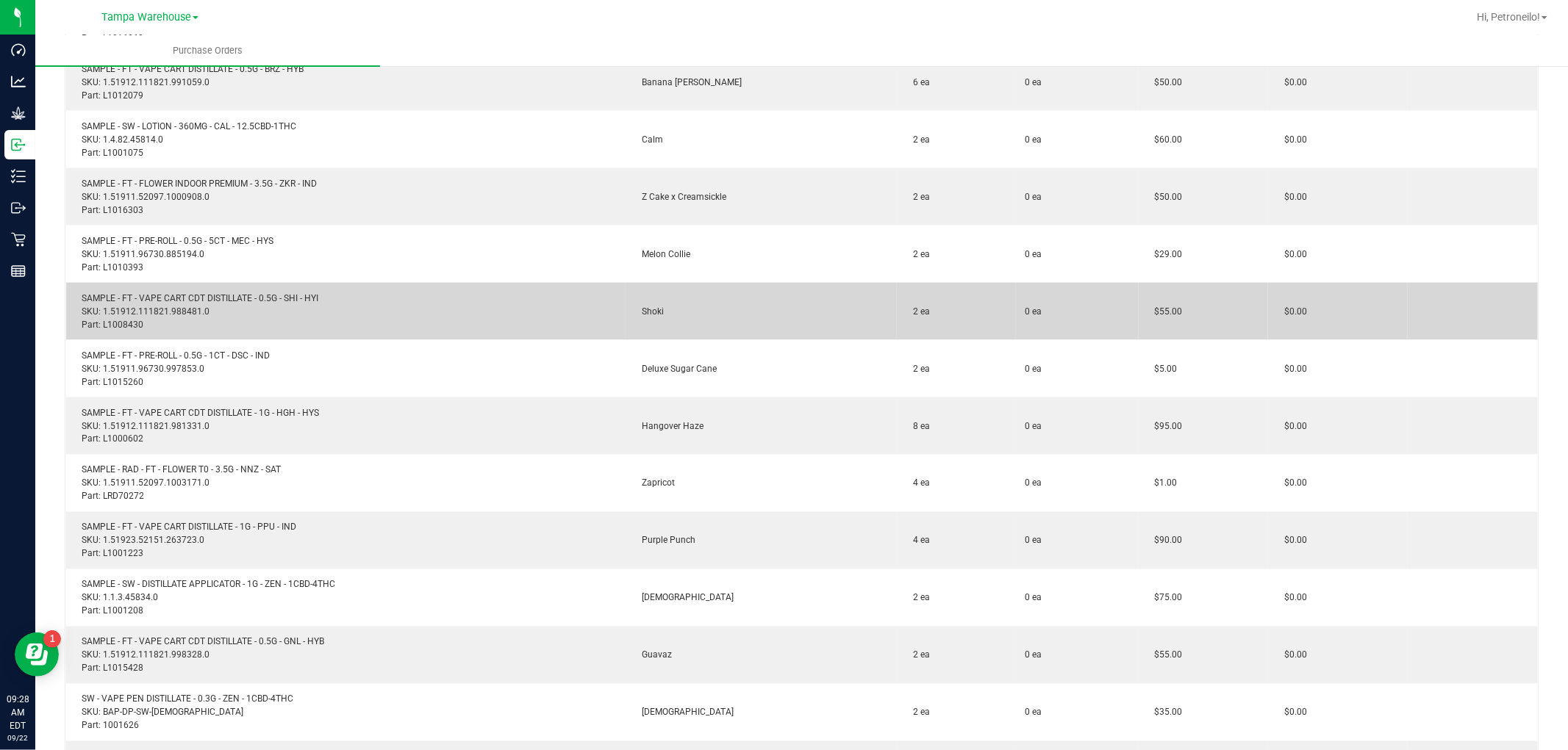
scroll to position [6694, 0]
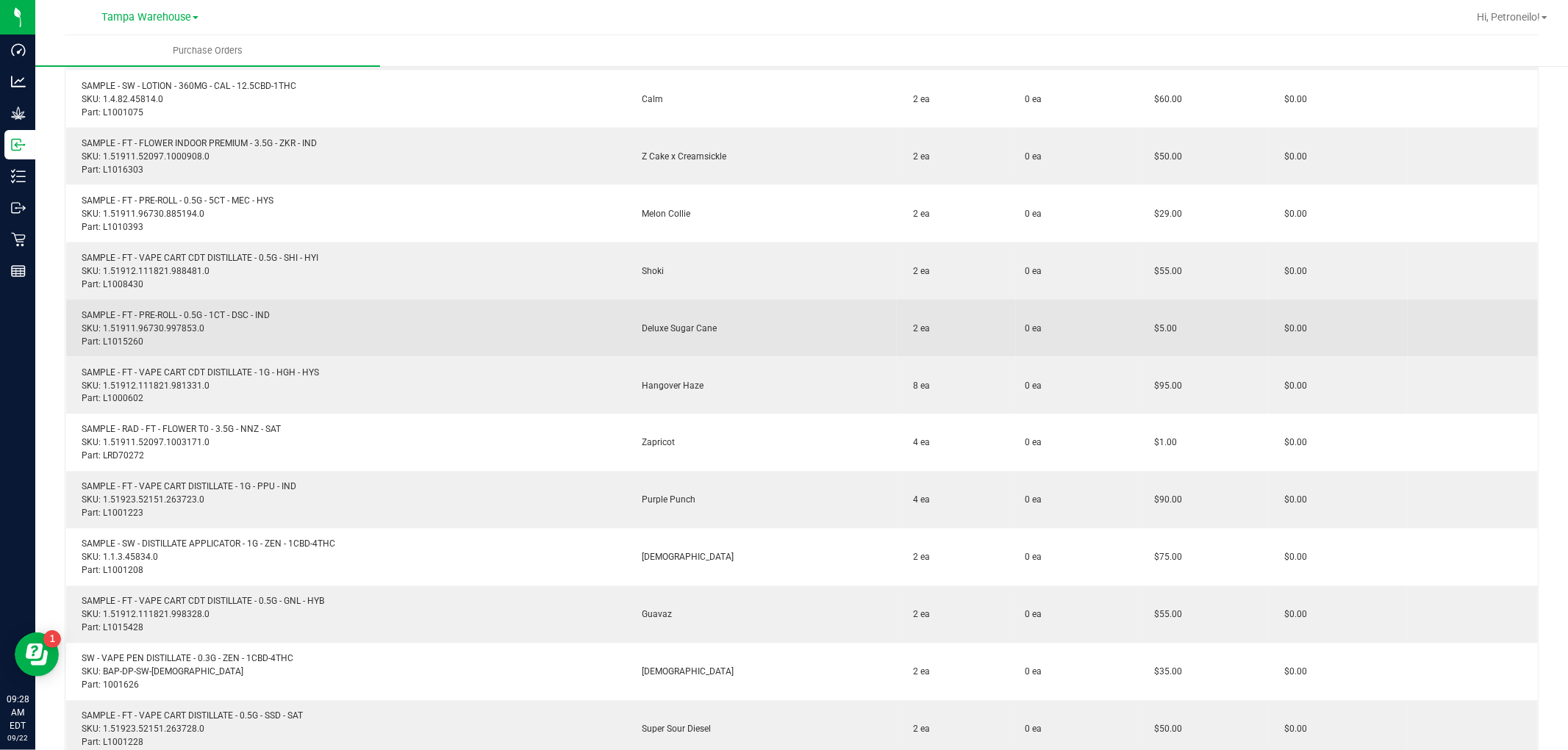
drag, startPoint x: 687, startPoint y: 344, endPoint x: 674, endPoint y: 343, distance: 13.0
click at [674, 343] on td "Deluxe Sugar Cane" at bounding box center [762, 329] width 272 height 57
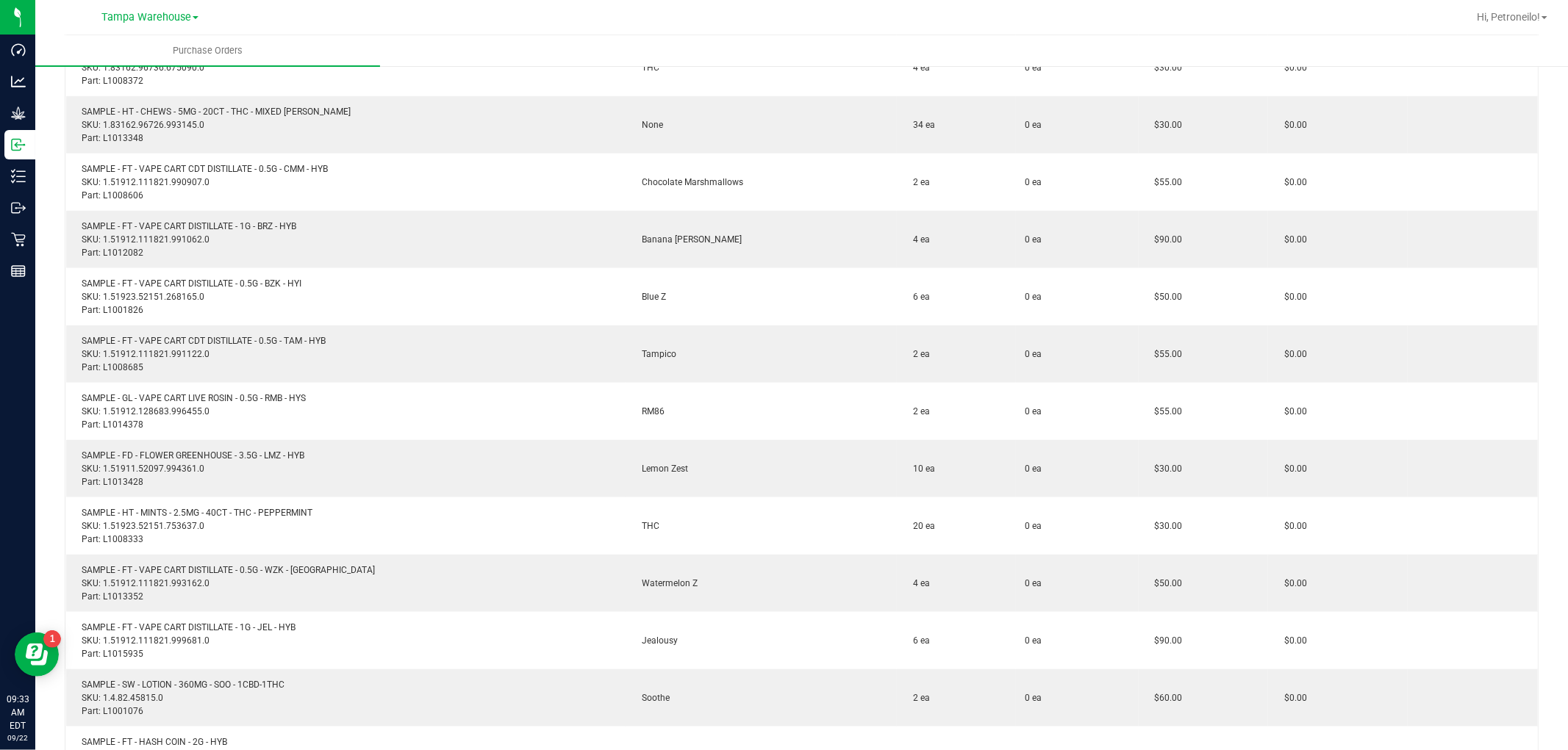
scroll to position [0, 0]
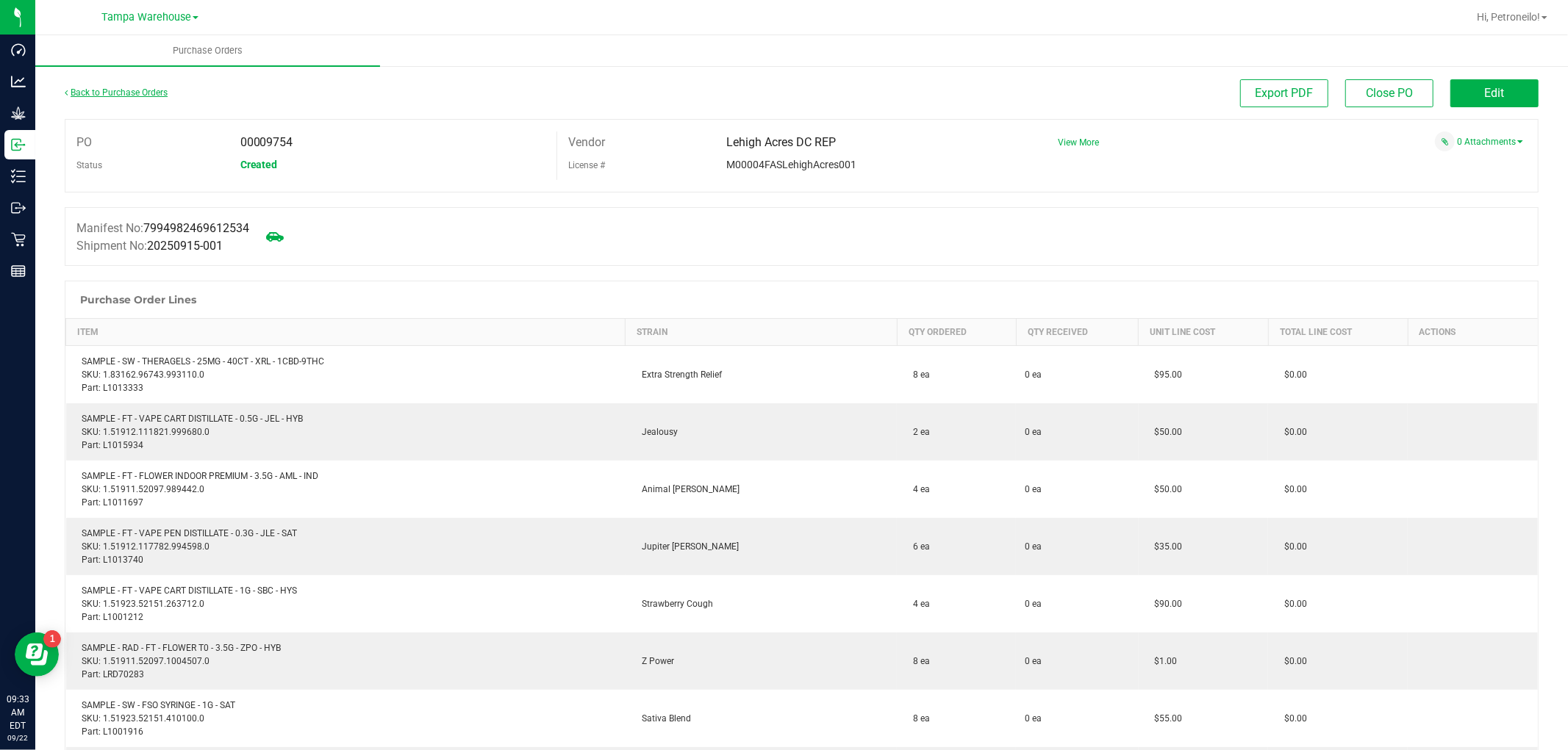
click at [140, 89] on link "Back to Purchase Orders" at bounding box center [116, 93] width 103 height 10
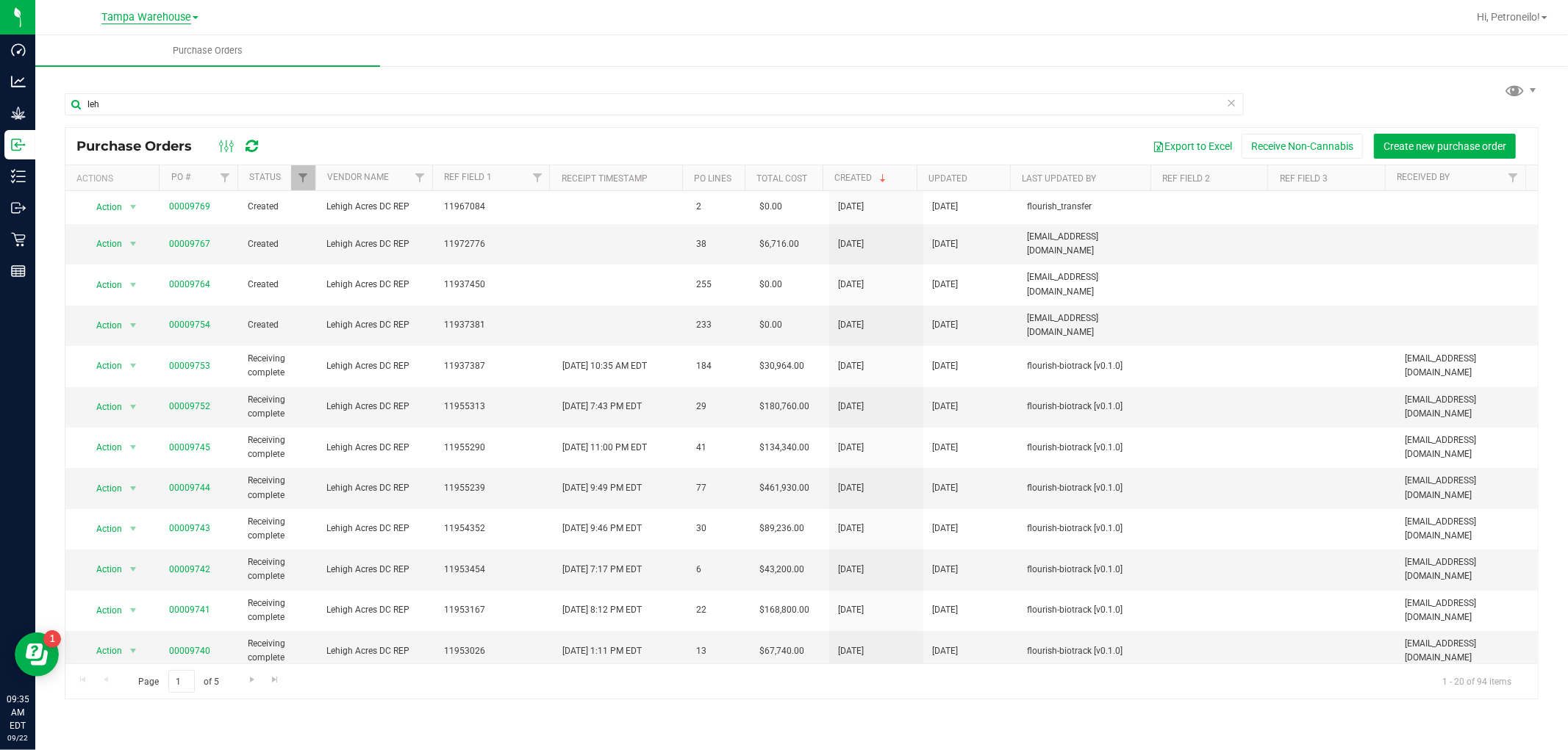
click at [145, 17] on span "Tampa Warehouse" at bounding box center [146, 18] width 89 height 14
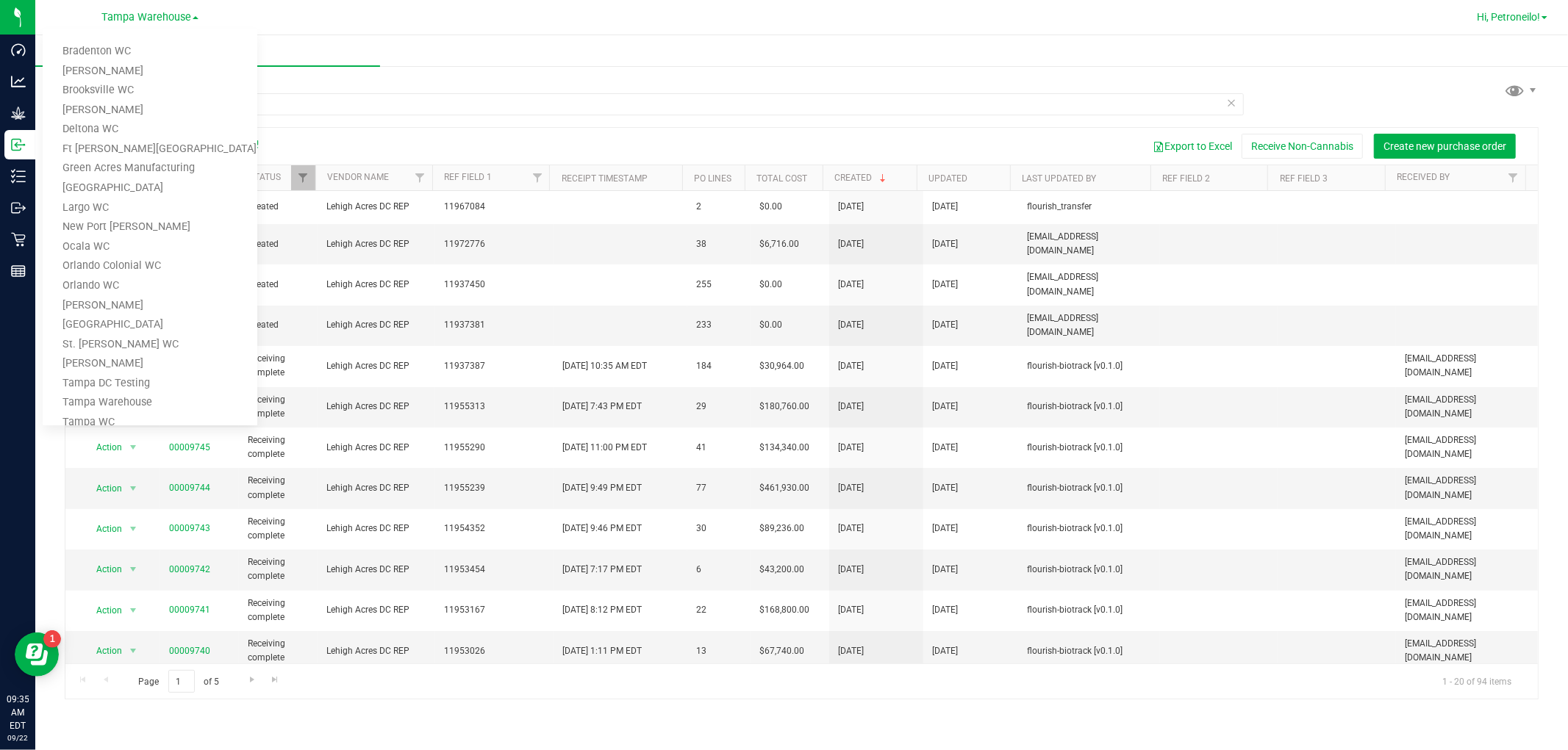
click at [1544, 10] on link "Hi, Petroneilo!" at bounding box center [1512, 17] width 82 height 15
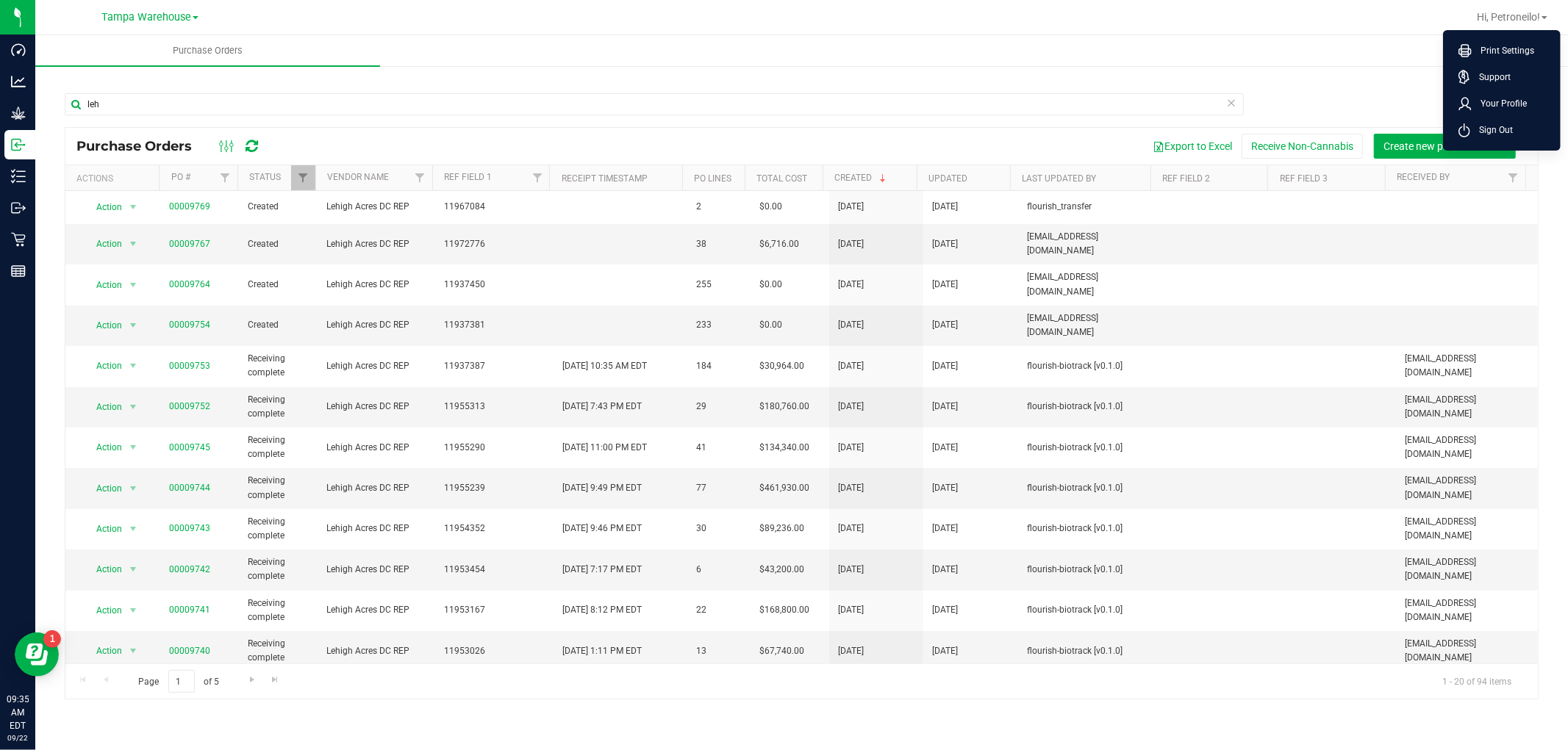
click at [1500, 125] on span "Sign Out" at bounding box center [1491, 130] width 42 height 14
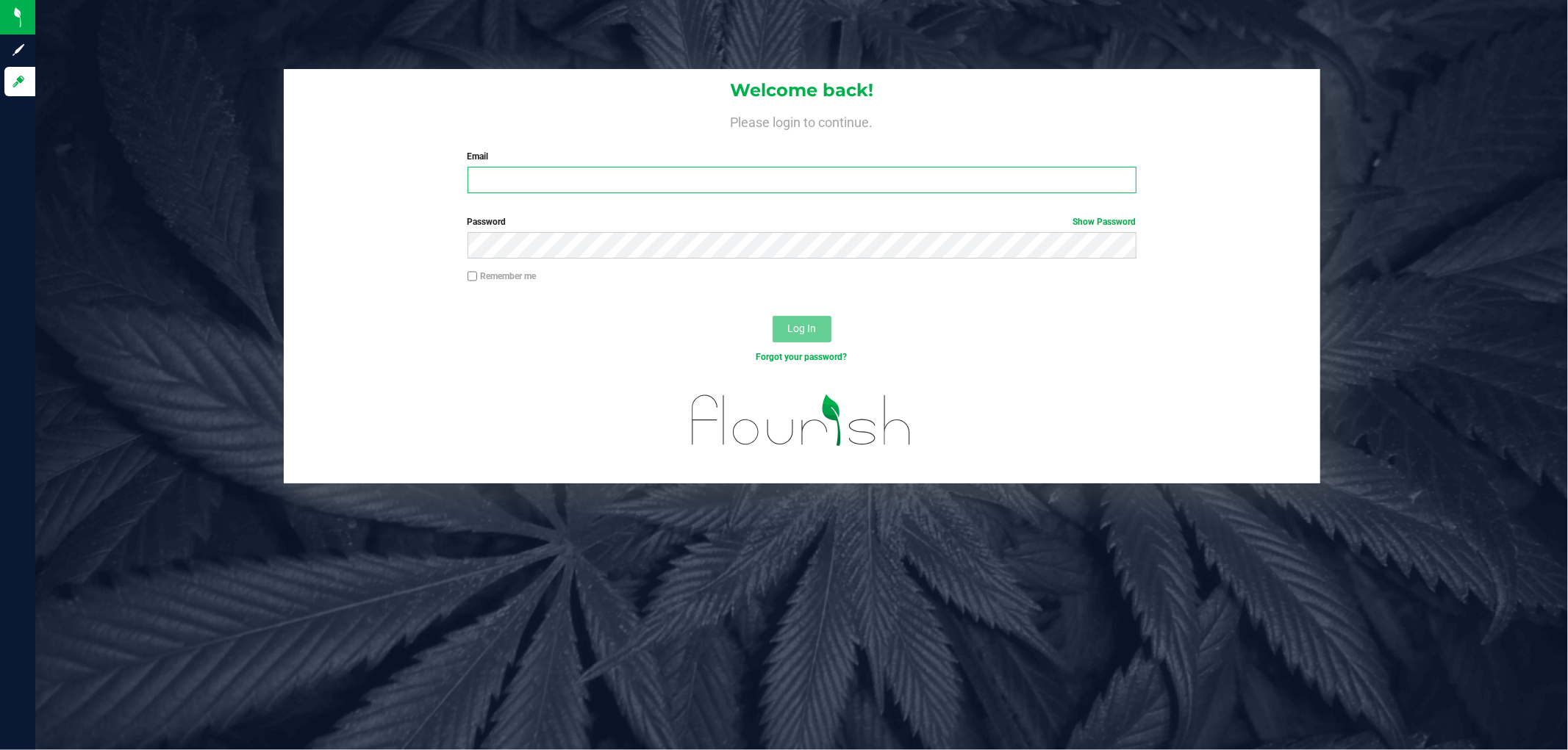
click at [601, 188] on input "Email" at bounding box center [802, 180] width 669 height 26
type input "[EMAIL_ADDRESS][DOMAIN_NAME]"
click at [773, 316] on button "Log In" at bounding box center [802, 329] width 59 height 26
